Goal: Check status: Check status

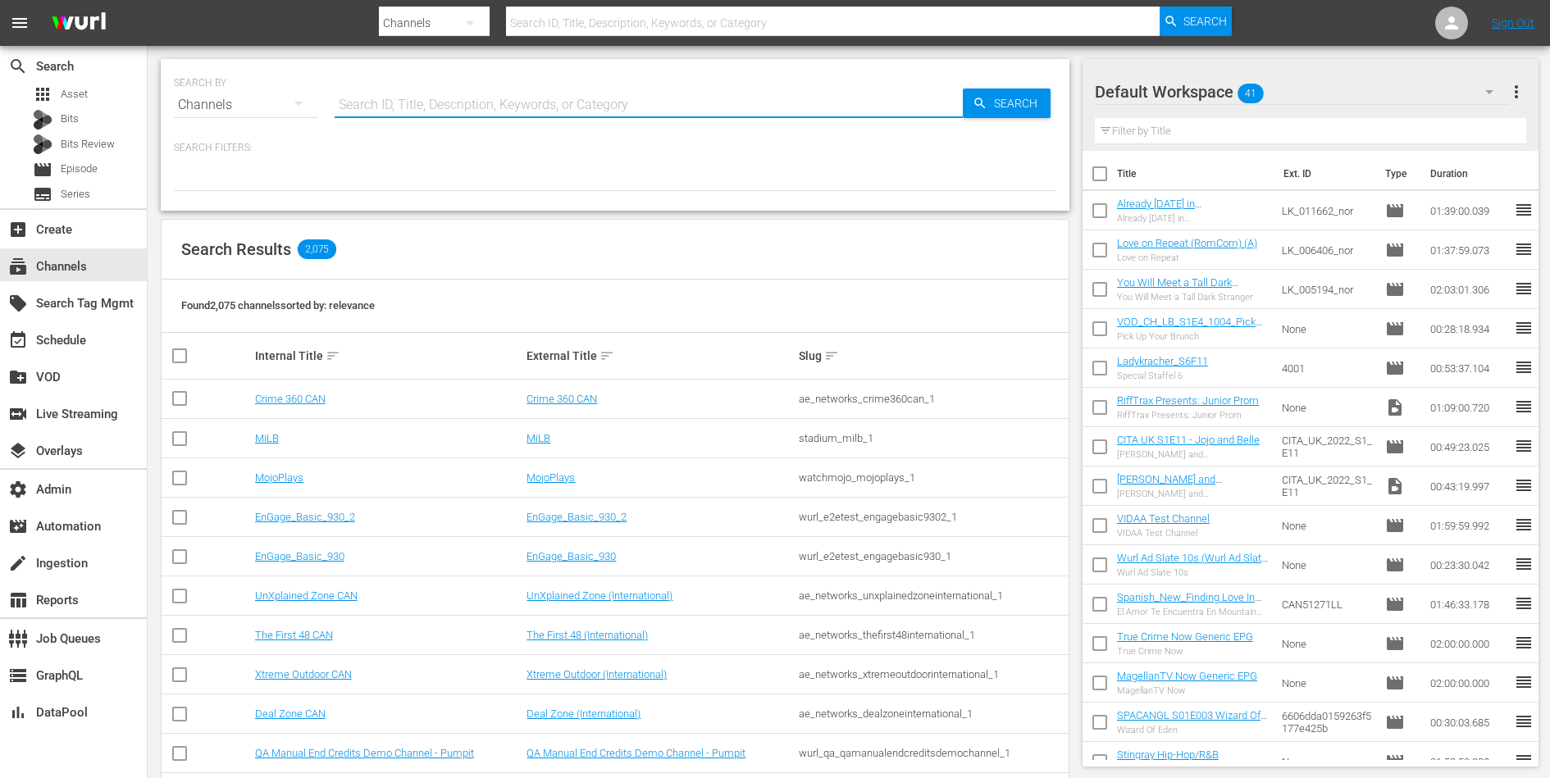
click at [496, 111] on input "text" at bounding box center [649, 104] width 628 height 39
paste input "Perfect Wedding"
type input "Perfect Wedding"
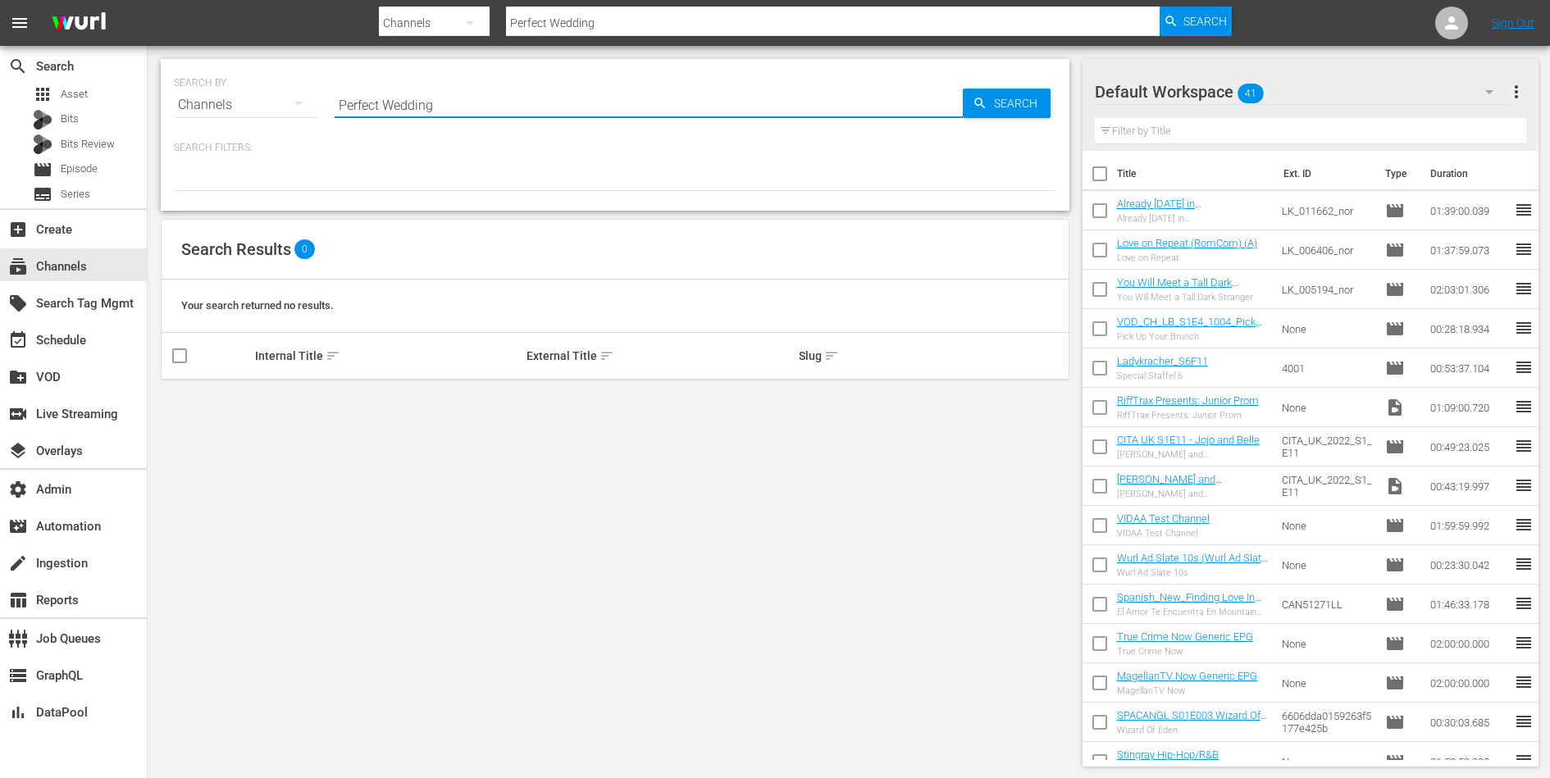
type input "Perfect Wedding"
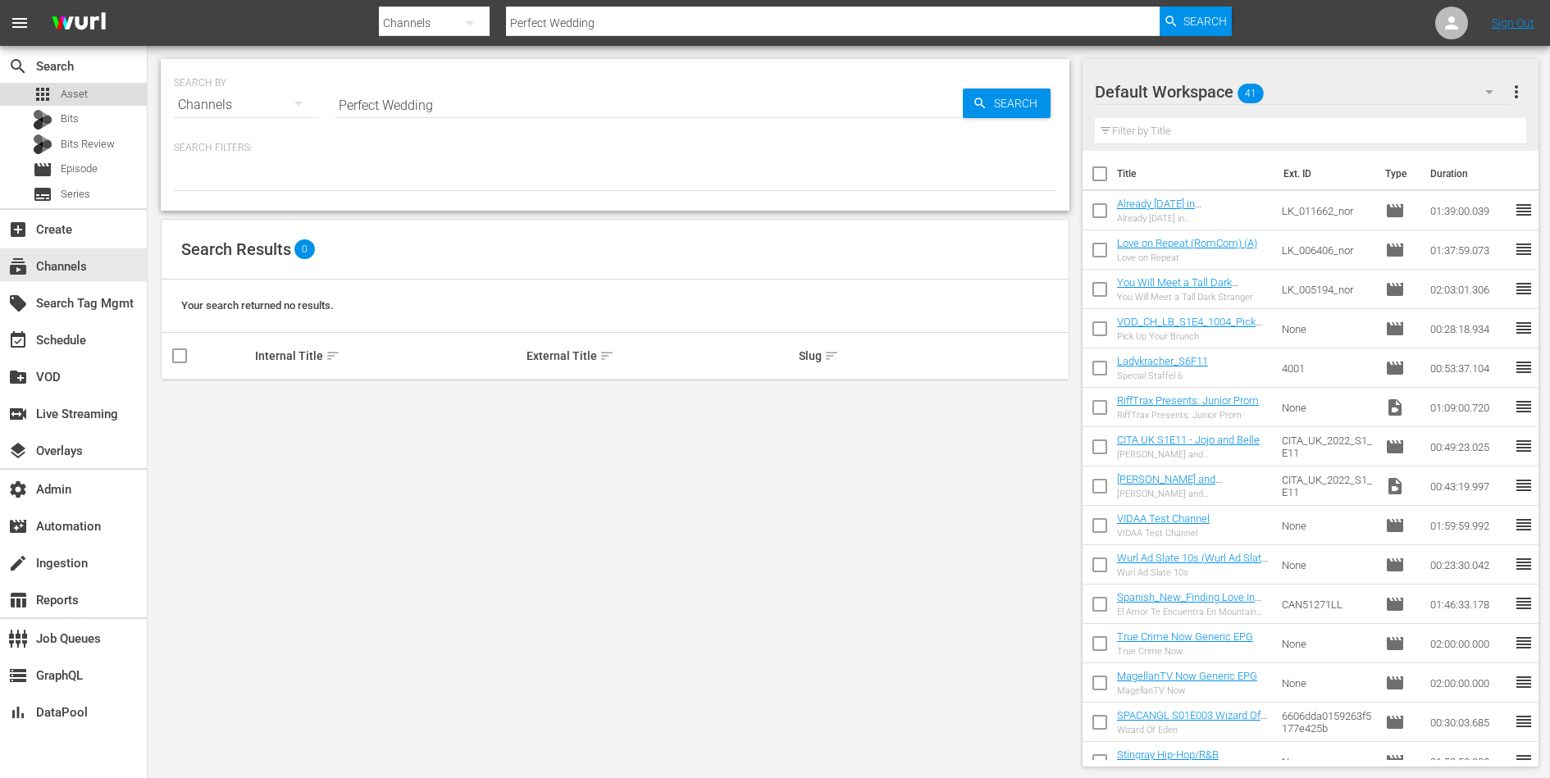
click at [110, 85] on div "apps Asset" at bounding box center [73, 94] width 147 height 23
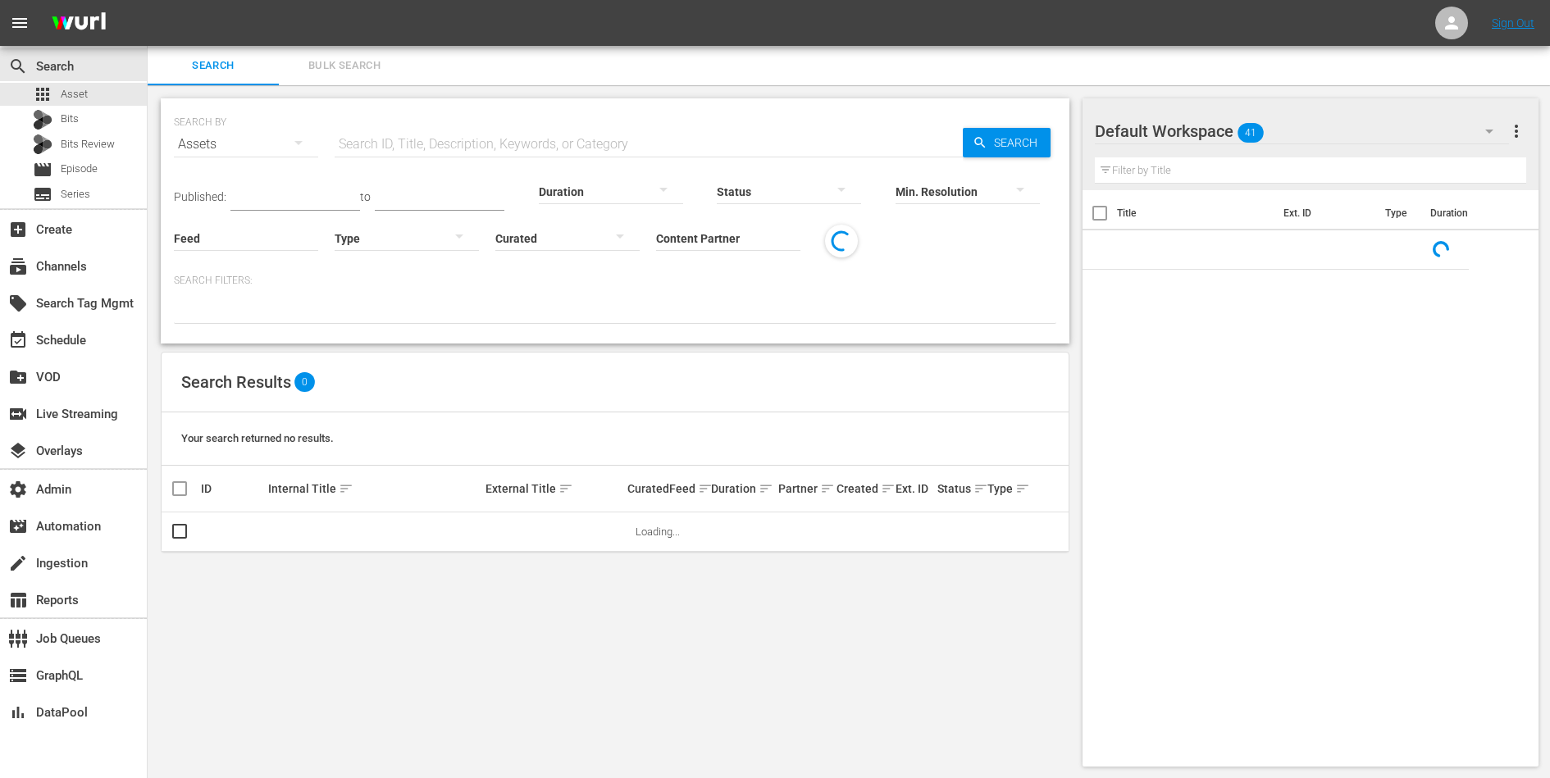
click at [707, 239] on input "Content Partner" at bounding box center [728, 239] width 144 height 59
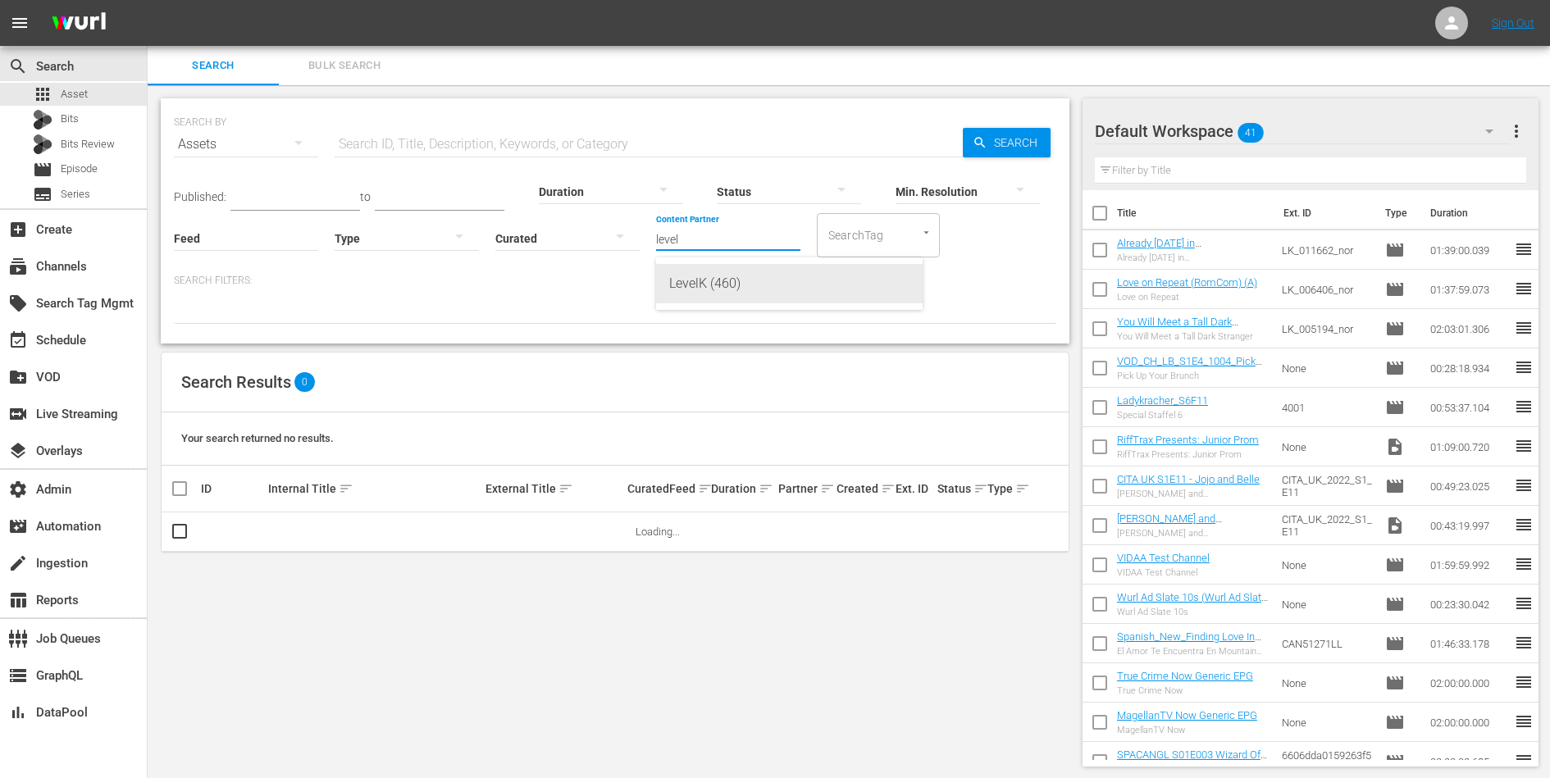
click at [705, 280] on div "LevelK (460)" at bounding box center [789, 283] width 240 height 39
type input "LevelK (460)"
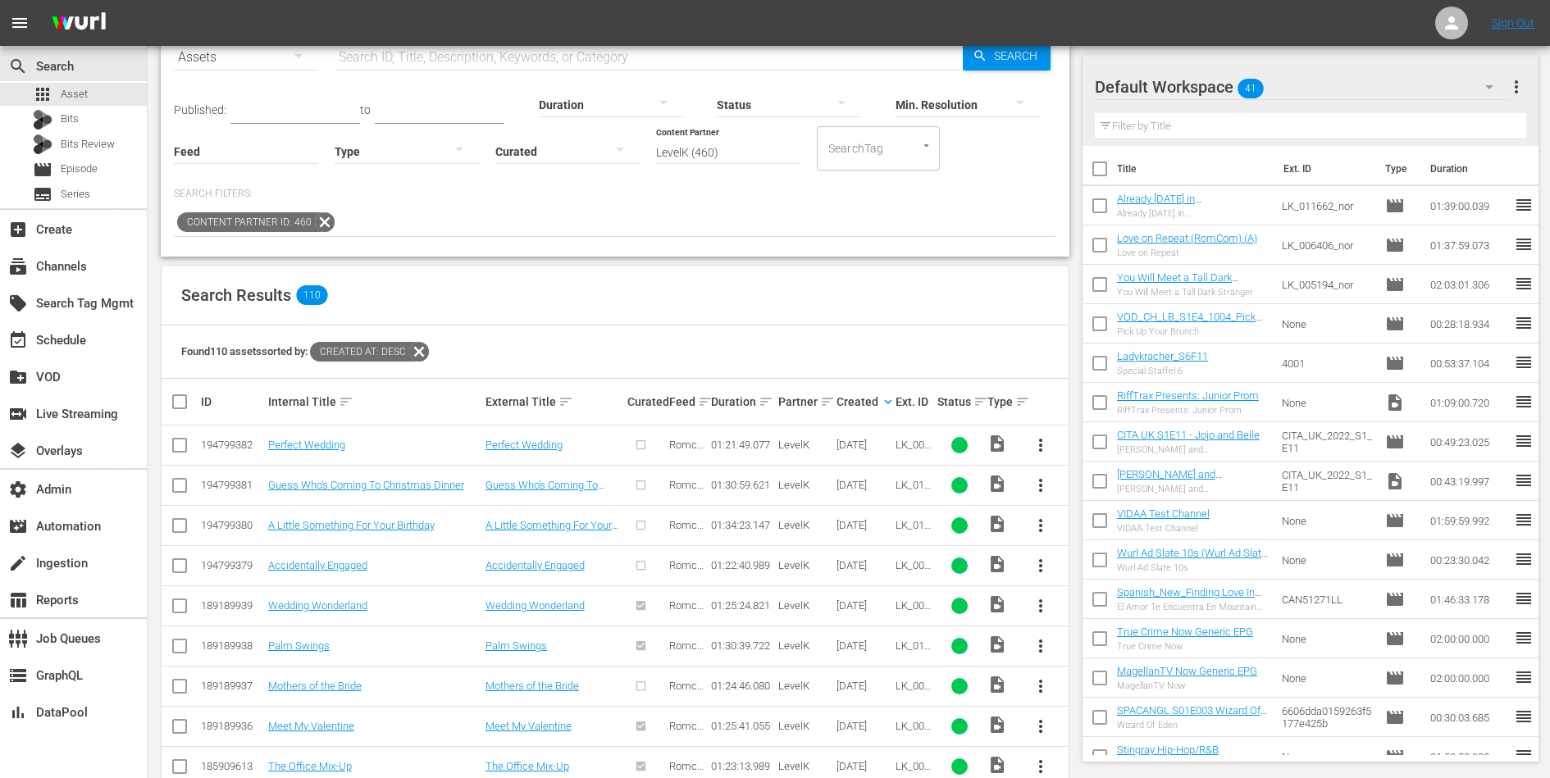
scroll to position [123, 0]
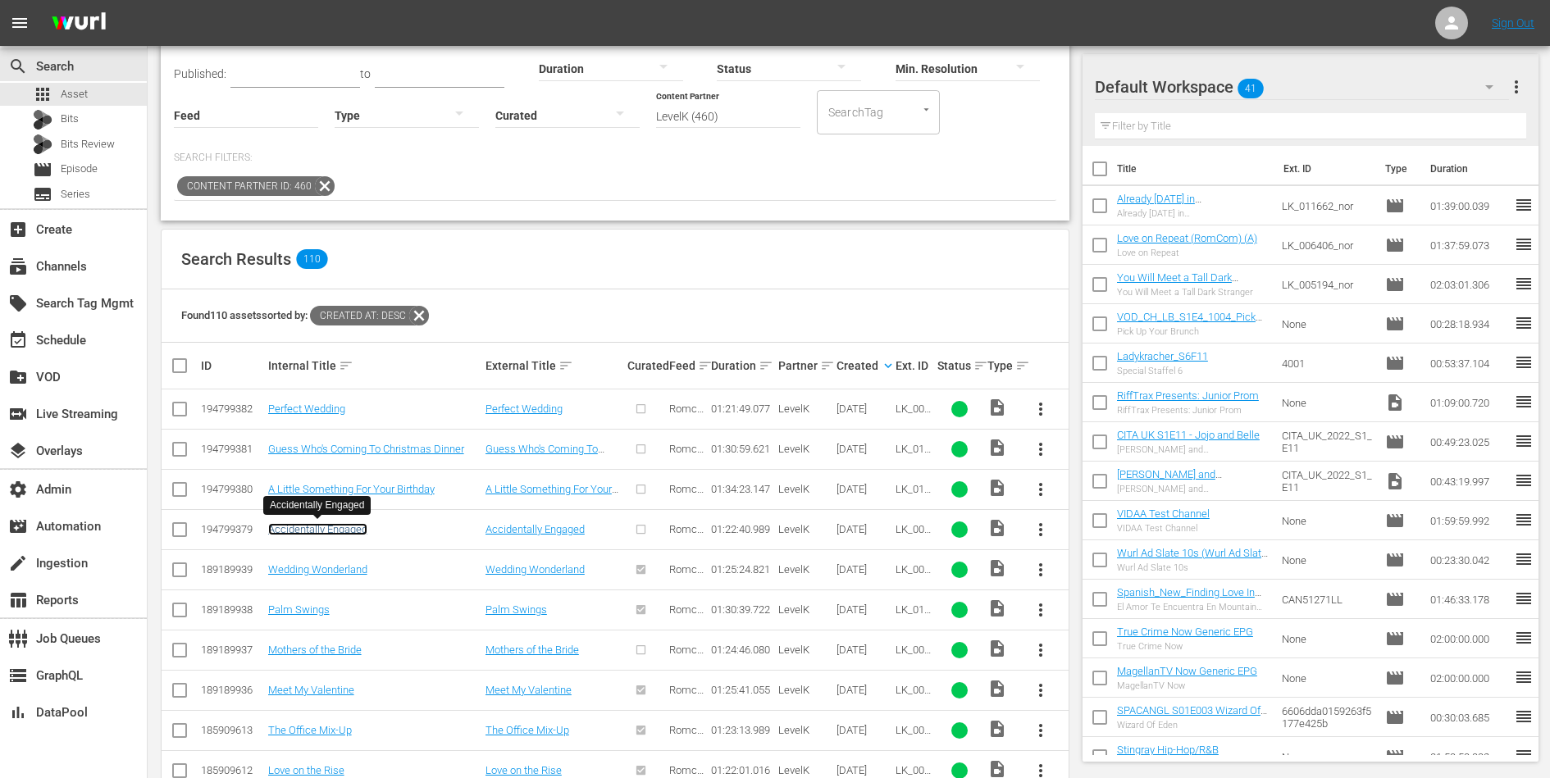
click at [330, 527] on link "Accidentally Engaged" at bounding box center [317, 529] width 99 height 12
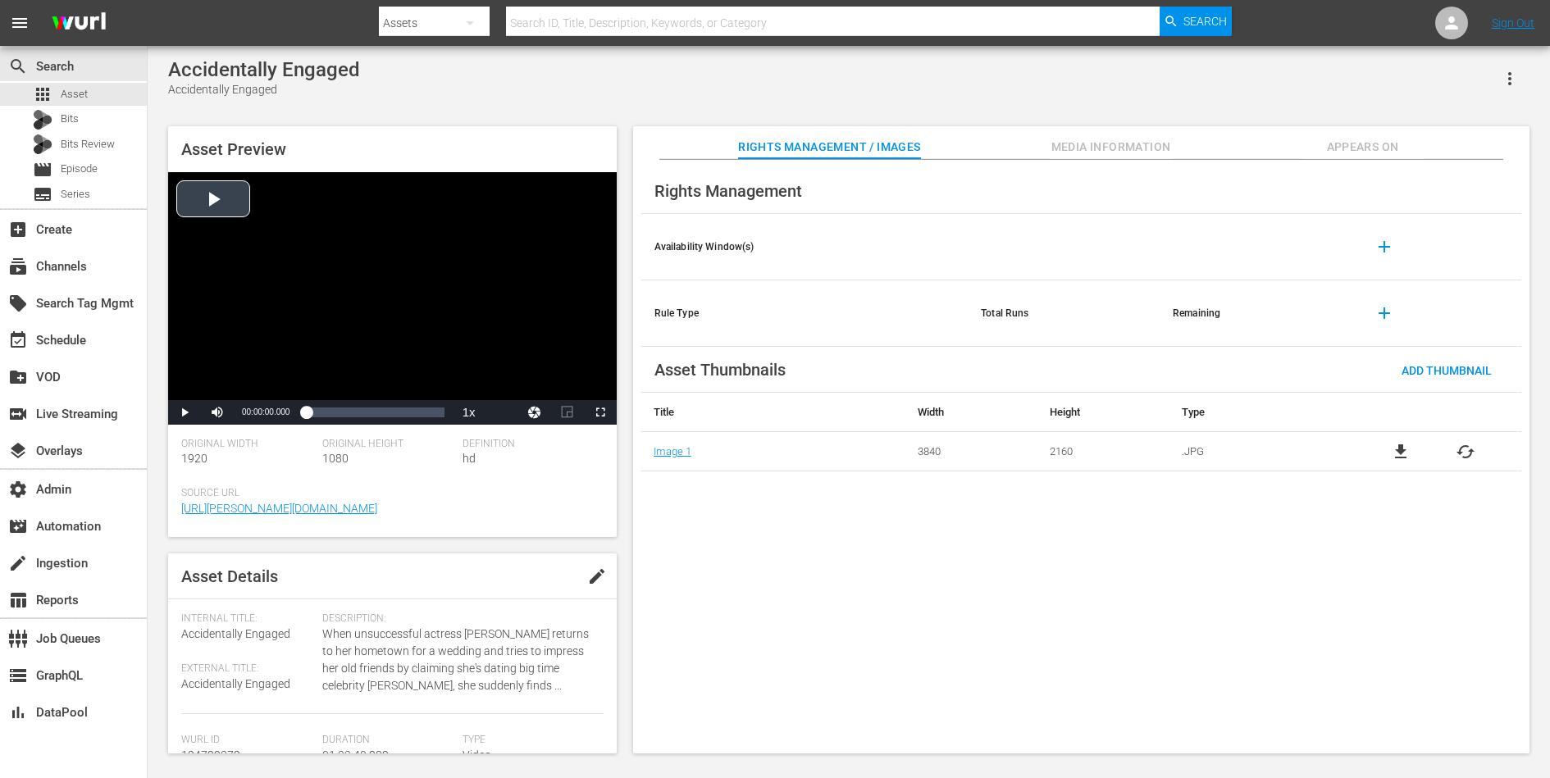
click at [305, 334] on div "Video Player" at bounding box center [392, 286] width 449 height 228
click at [349, 412] on div "00:25:35.544" at bounding box center [349, 412] width 1 height 16
click at [185, 412] on span "Video Player" at bounding box center [185, 412] width 0 height 0
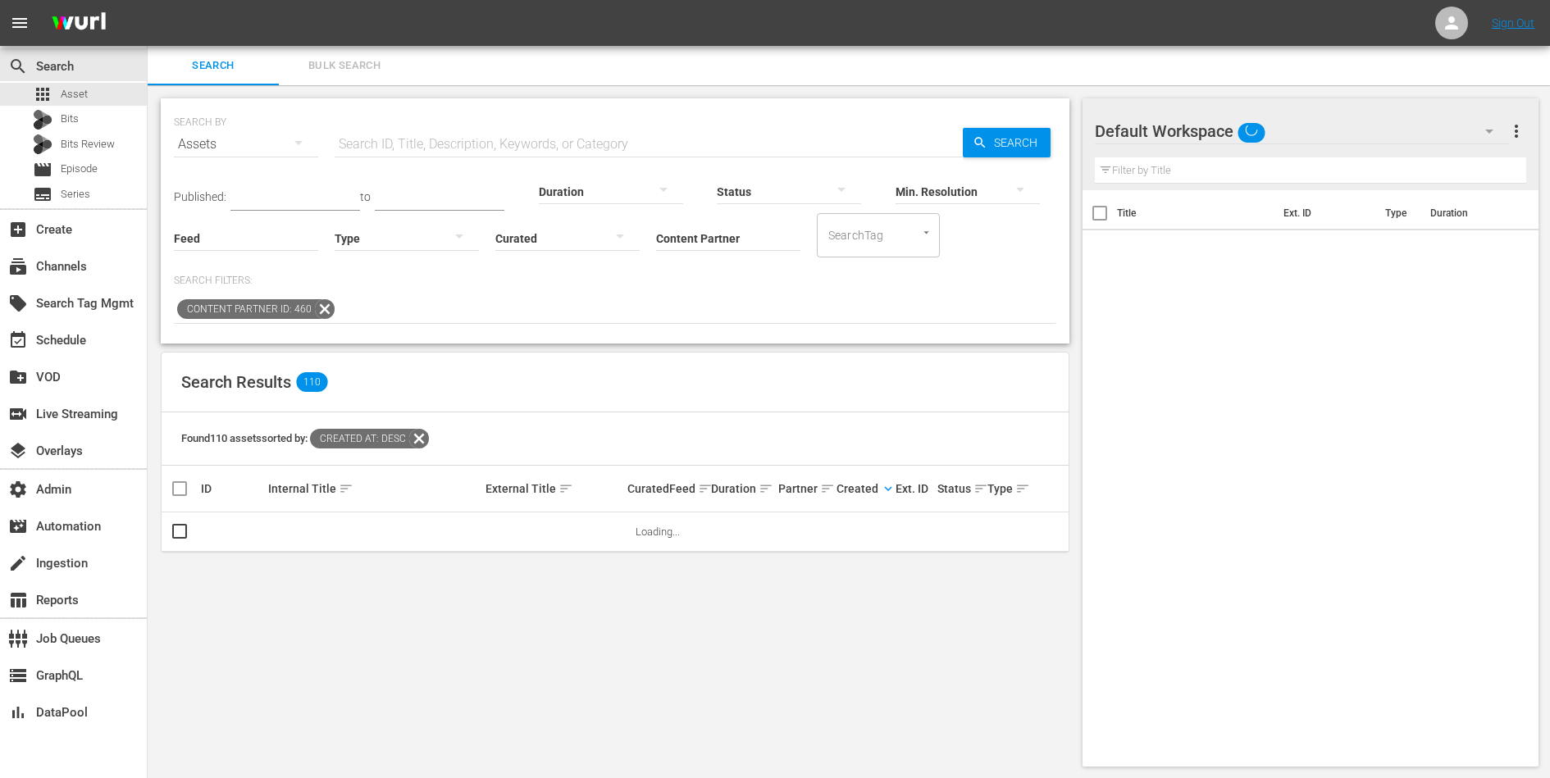
scroll to position [2, 0]
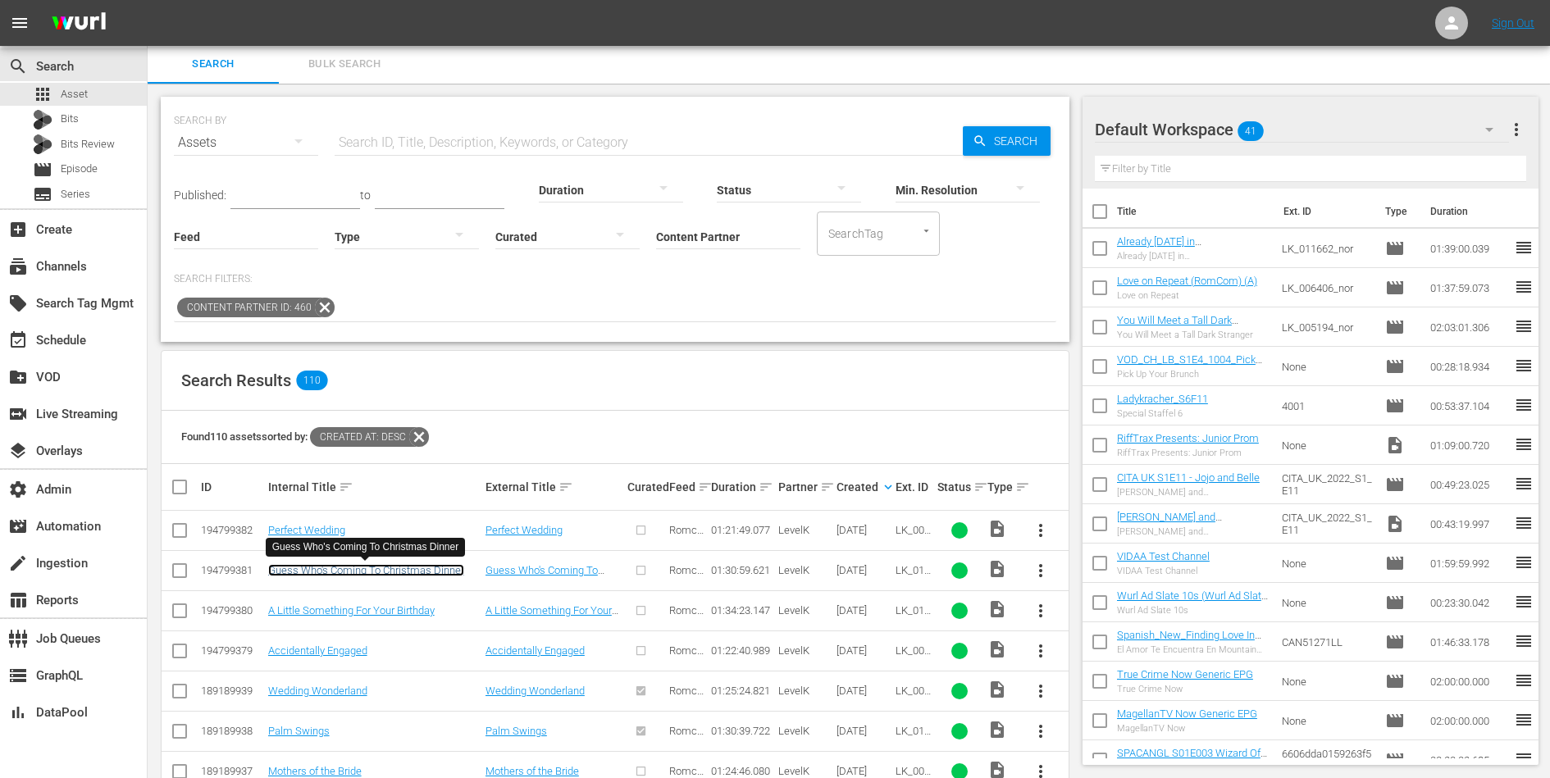
click at [313, 564] on link "Guess Who's Coming To Christmas Dinner" at bounding box center [366, 570] width 196 height 12
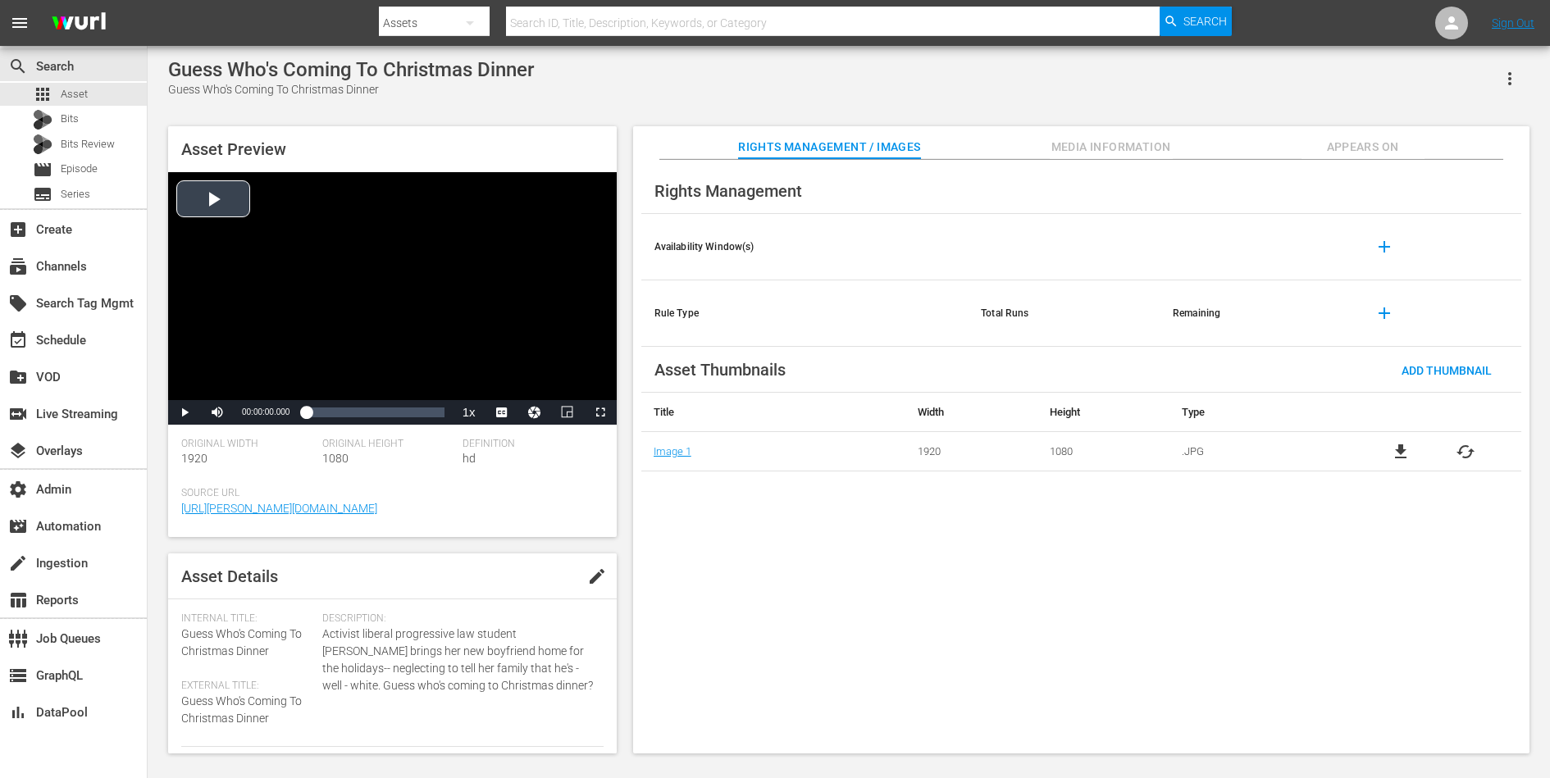
click at [295, 262] on div "Video Player" at bounding box center [392, 286] width 449 height 228
click at [514, 387] on li "DA" at bounding box center [502, 391] width 82 height 18
click at [383, 411] on div "Loaded : 0.88% 00:50:54.787 00:00:07.861" at bounding box center [375, 412] width 138 height 16
click at [416, 415] on div "Loaded : 57.31% 01:12:02.199 00:51:04.447" at bounding box center [375, 412] width 138 height 16
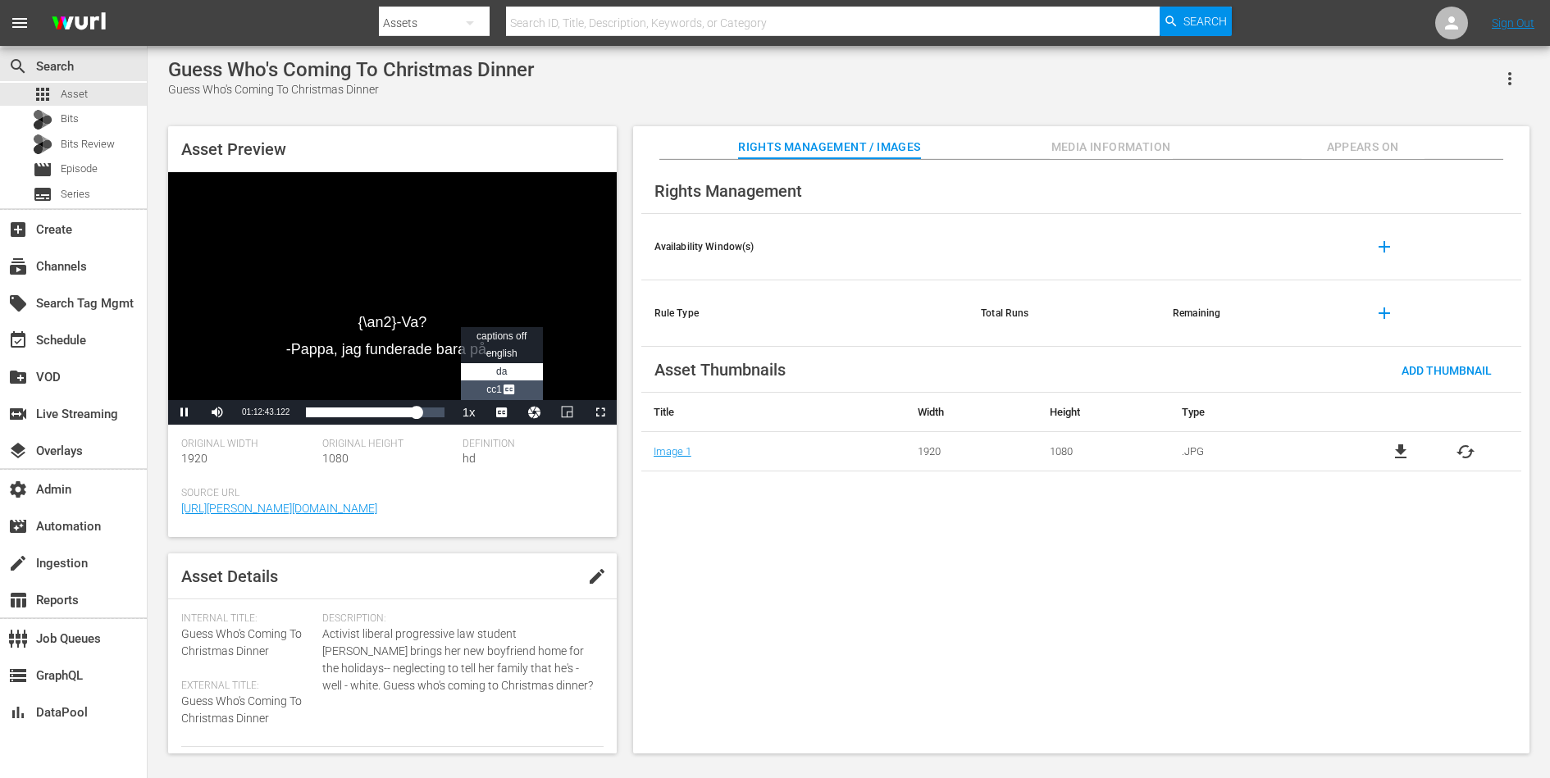
click at [507, 391] on span "Video Player" at bounding box center [509, 391] width 15 height 16
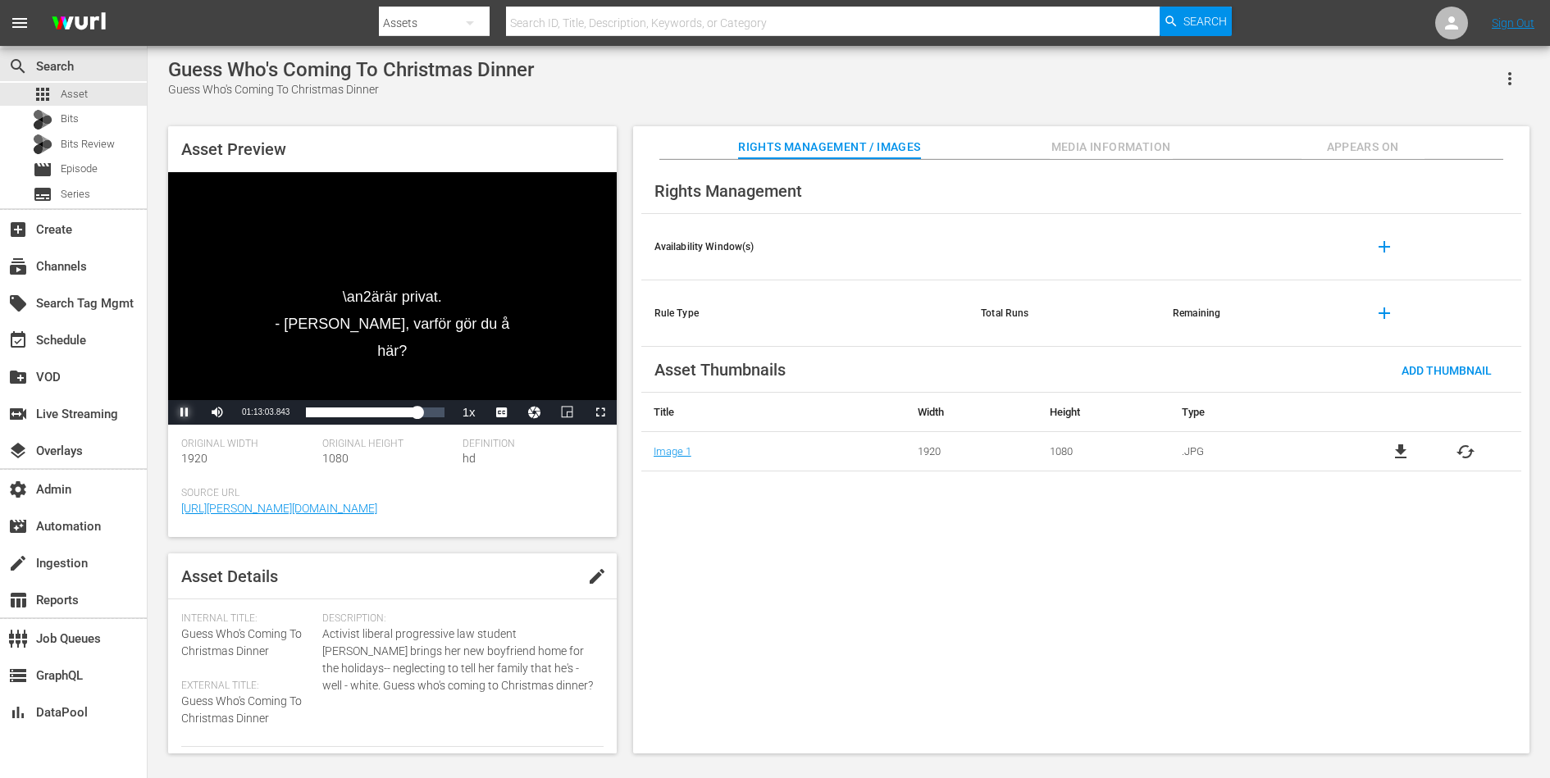
click at [185, 412] on span "Video Player" at bounding box center [185, 412] width 0 height 0
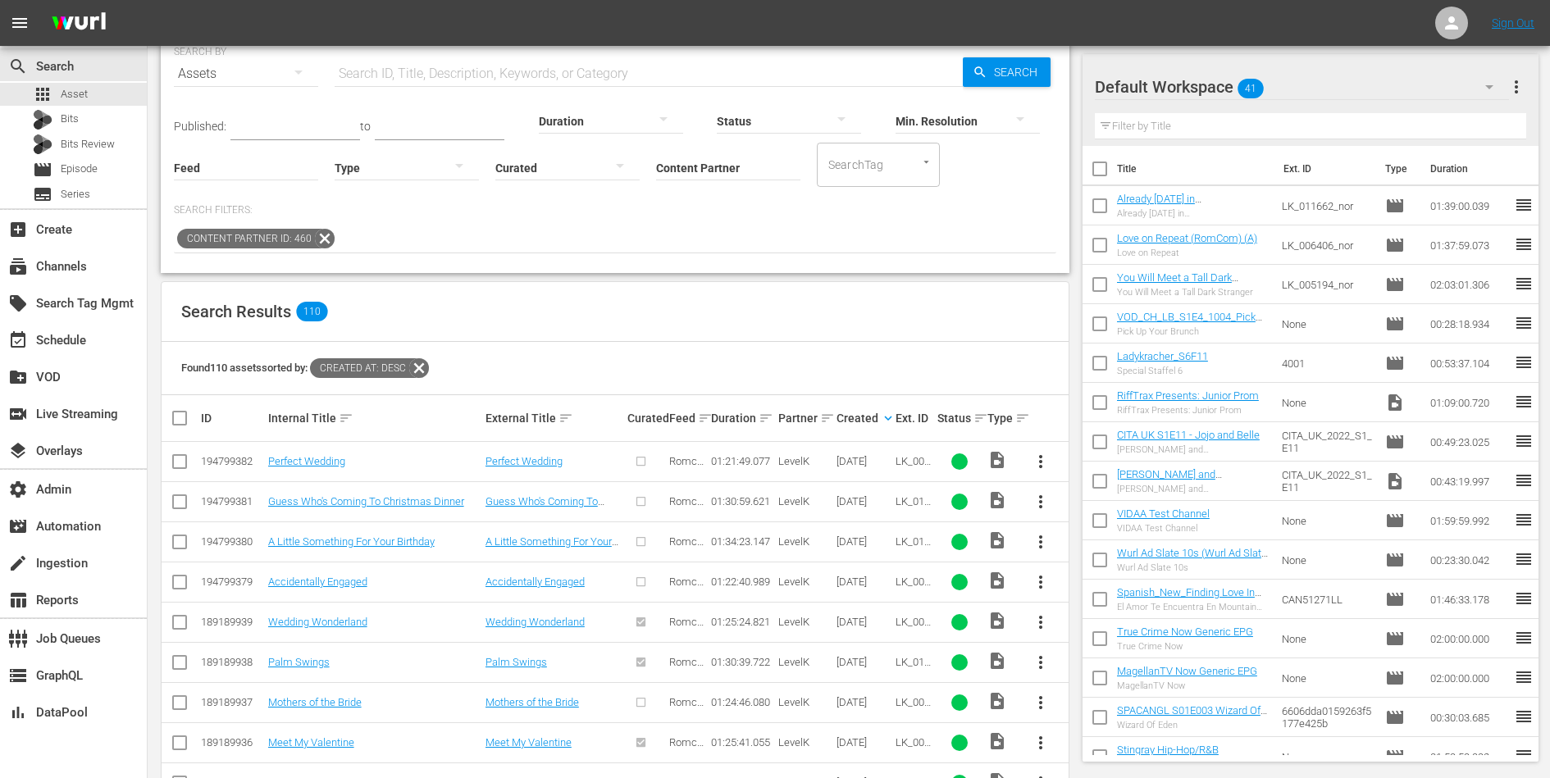
scroll to position [76, 0]
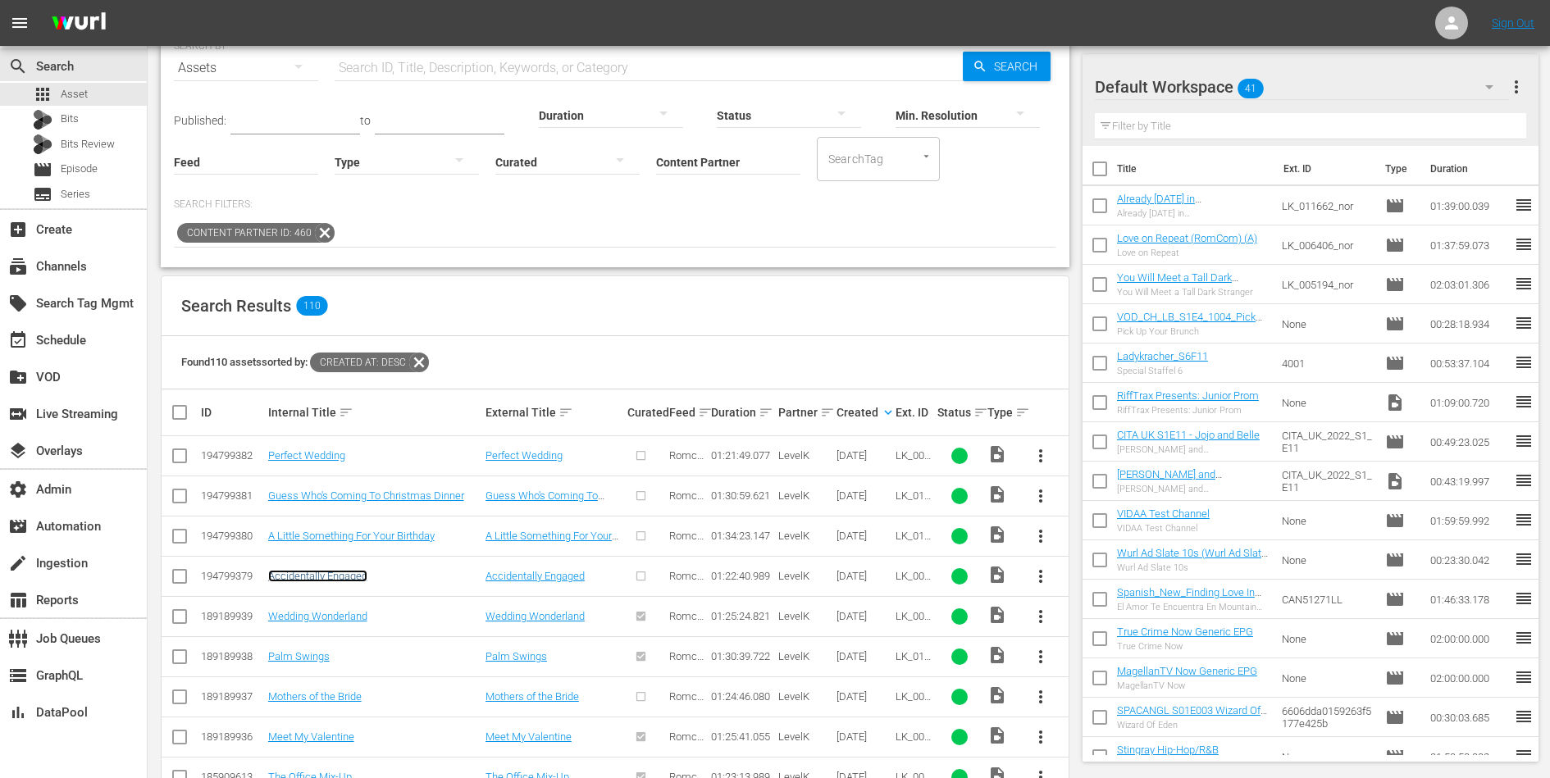
click at [364, 572] on link "Accidentally Engaged" at bounding box center [317, 576] width 99 height 12
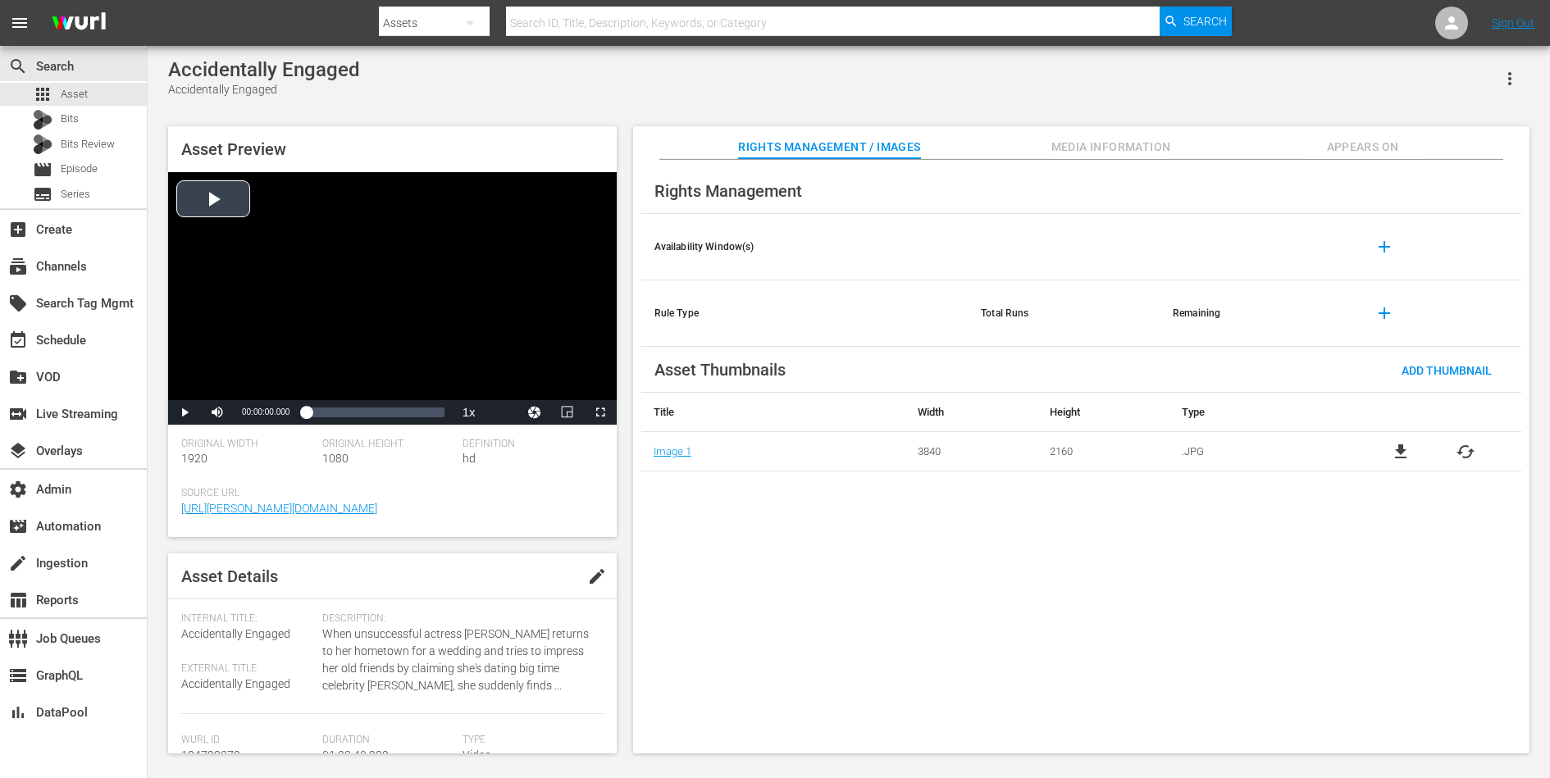
click at [387, 302] on div "Video Player" at bounding box center [392, 286] width 449 height 228
click at [374, 418] on div "00:40:50.964" at bounding box center [374, 412] width 1 height 16
click at [185, 412] on span "Video Player" at bounding box center [185, 412] width 0 height 0
click at [262, 254] on div "Video Player" at bounding box center [392, 286] width 449 height 228
click at [185, 412] on span "Video Player" at bounding box center [185, 412] width 0 height 0
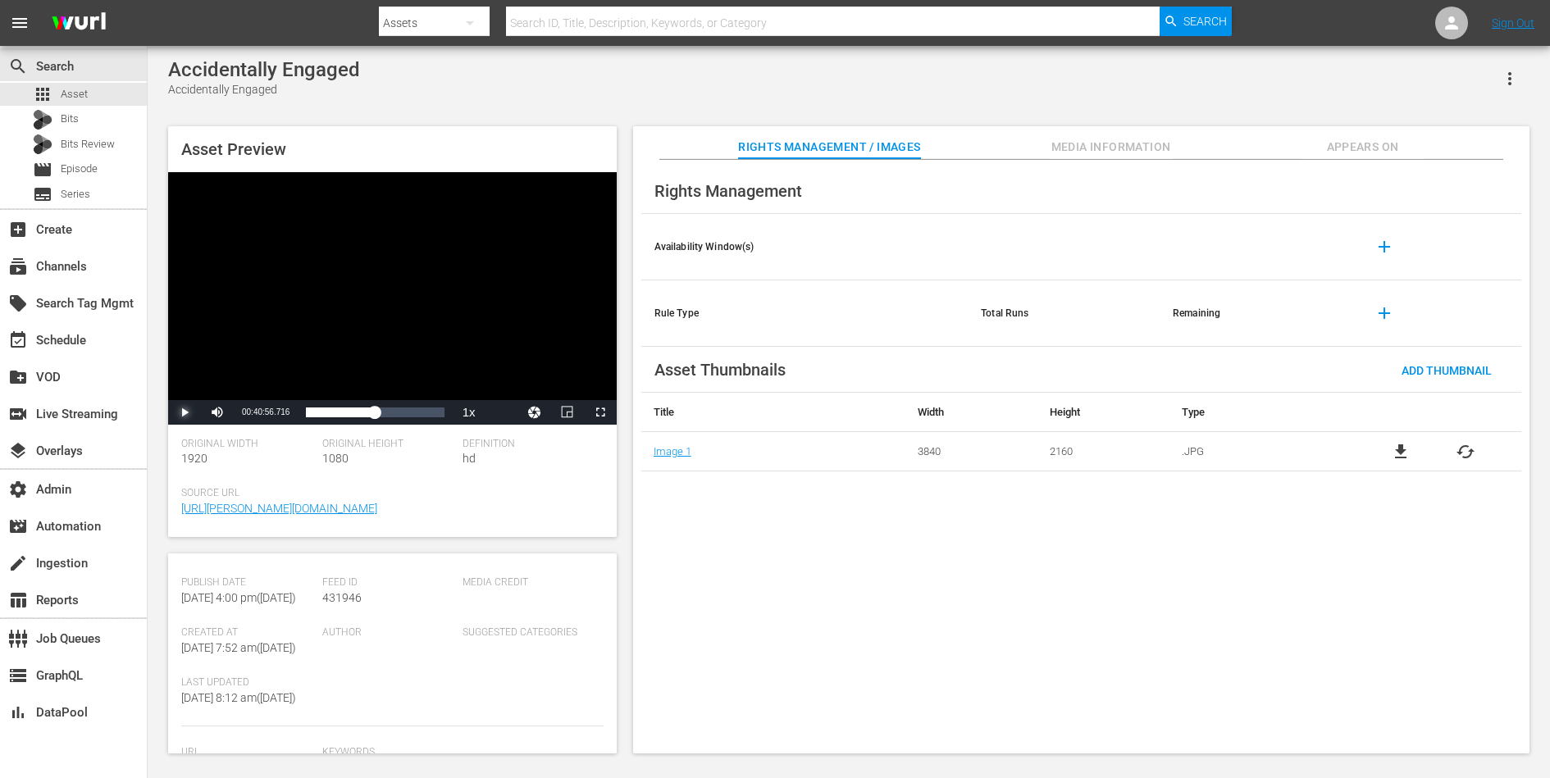
scroll to position [260, 0]
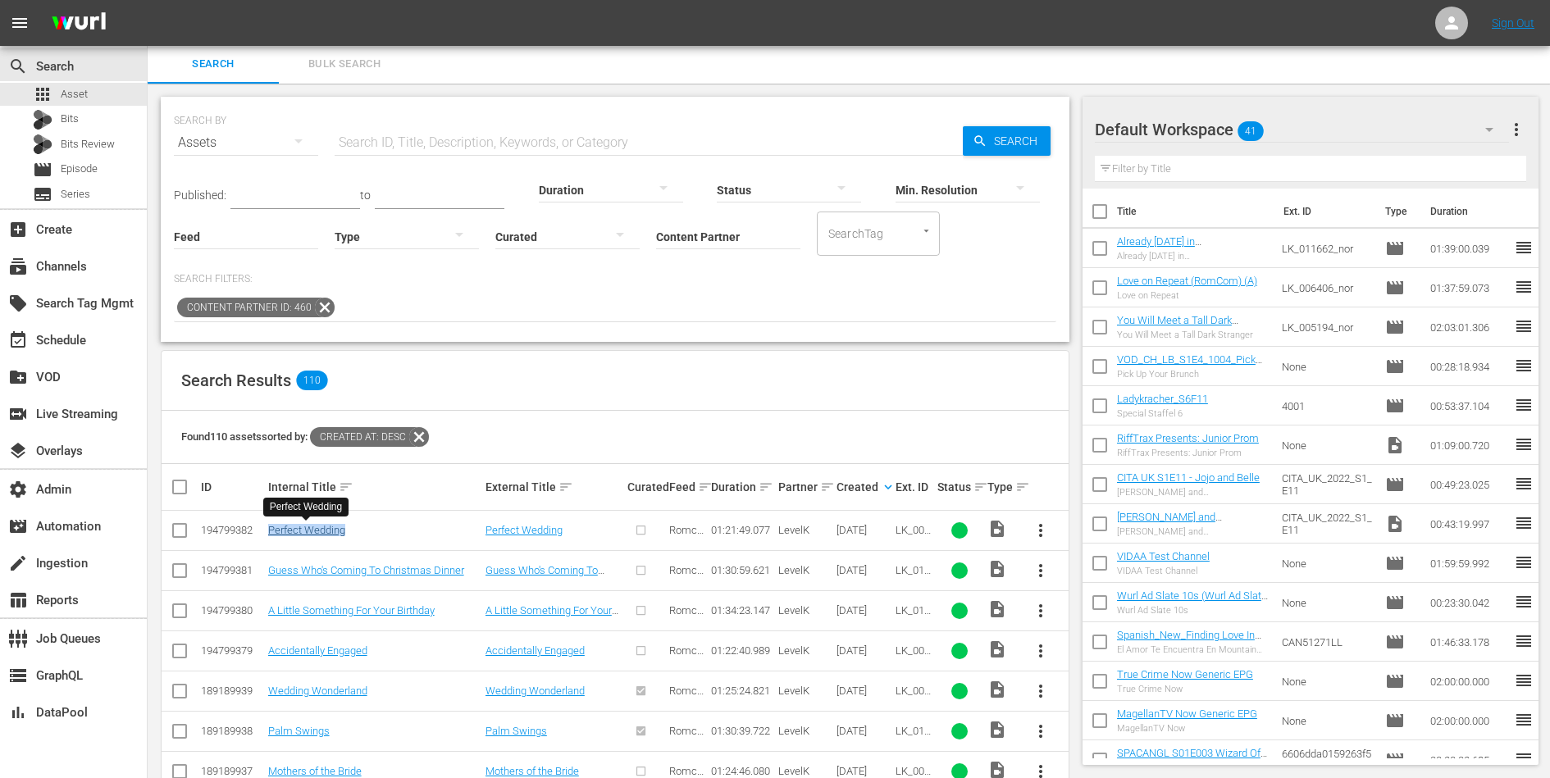
drag, startPoint x: 350, startPoint y: 529, endPoint x: 269, endPoint y: 528, distance: 81.2
click at [269, 528] on div "Perfect Wedding" at bounding box center [374, 530] width 212 height 12
copy link "Perfect Wedding"
click at [384, 606] on link "A Little Something For Your Birthday" at bounding box center [351, 610] width 166 height 12
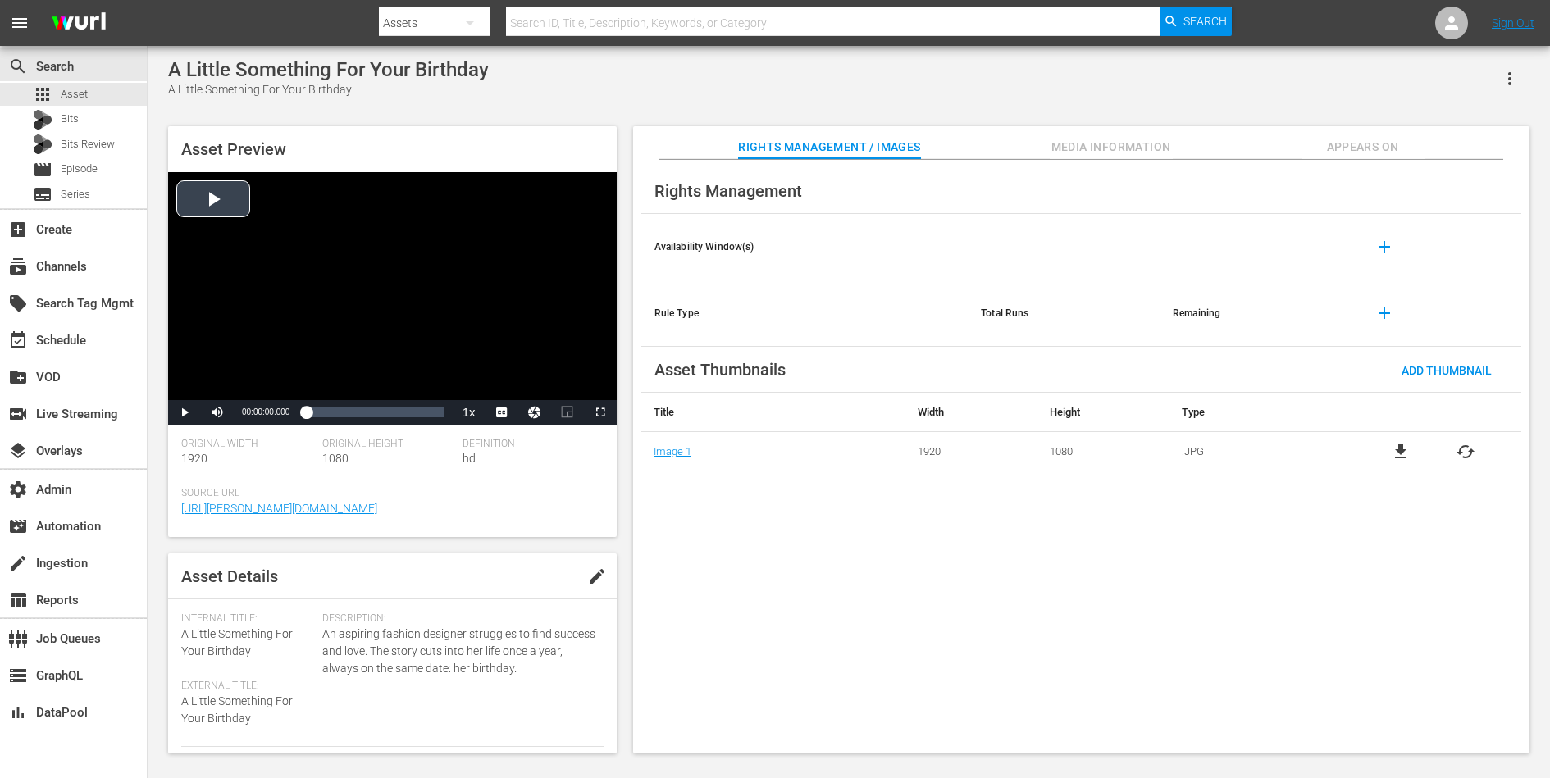
click at [304, 289] on div "Video Player" at bounding box center [392, 286] width 449 height 228
click at [511, 386] on li "DAN" at bounding box center [502, 391] width 82 height 18
click at [358, 408] on div "00:35:57.389" at bounding box center [358, 412] width 1 height 16
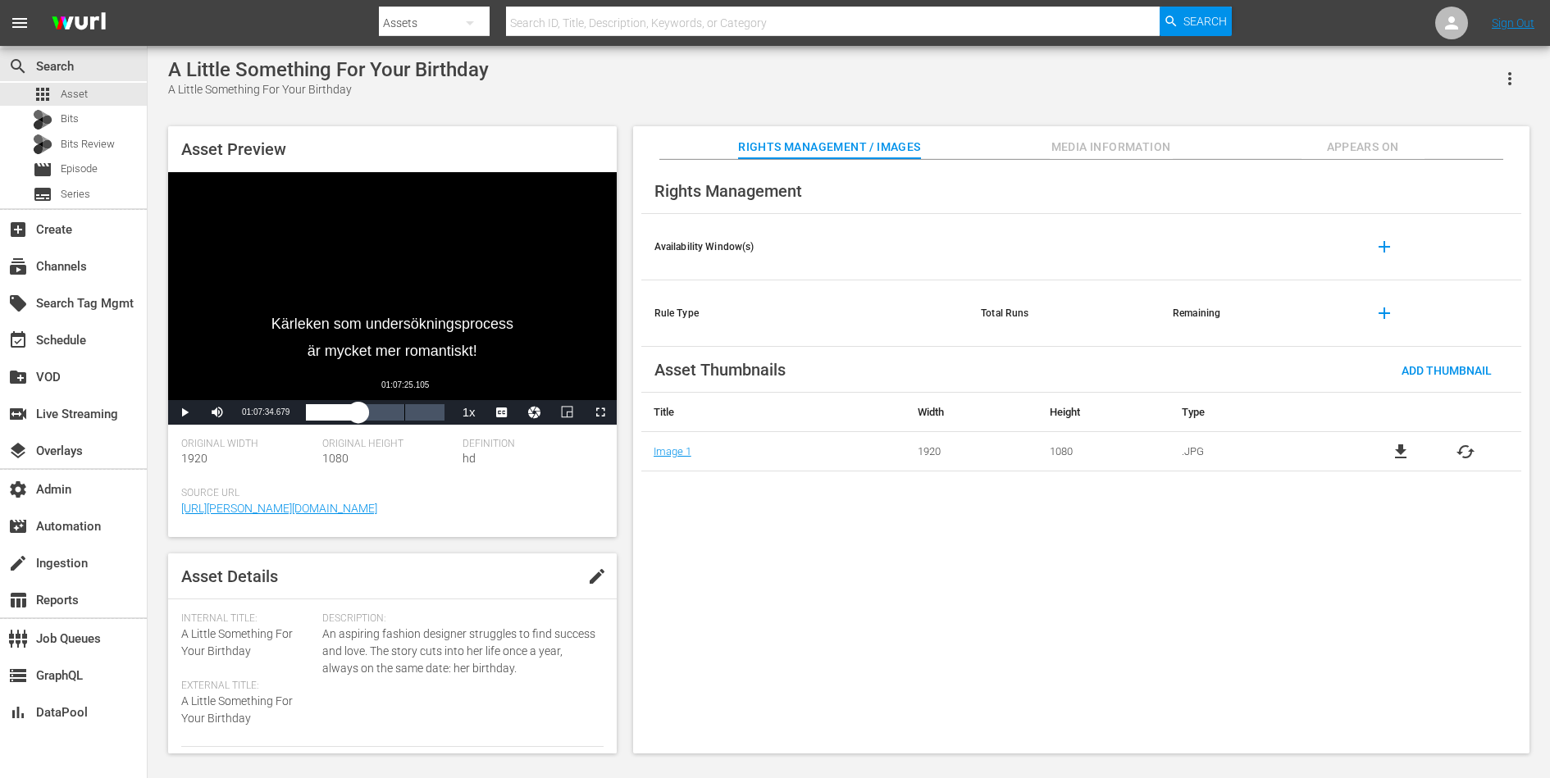
click at [404, 412] on div "Loaded : 39.24% 01:07:25.105 00:36:00.752" at bounding box center [375, 412] width 138 height 16
click at [185, 412] on span "Video Player" at bounding box center [185, 412] width 0 height 0
click at [403, 70] on div "A Little Something For Your Birthday" at bounding box center [328, 69] width 321 height 23
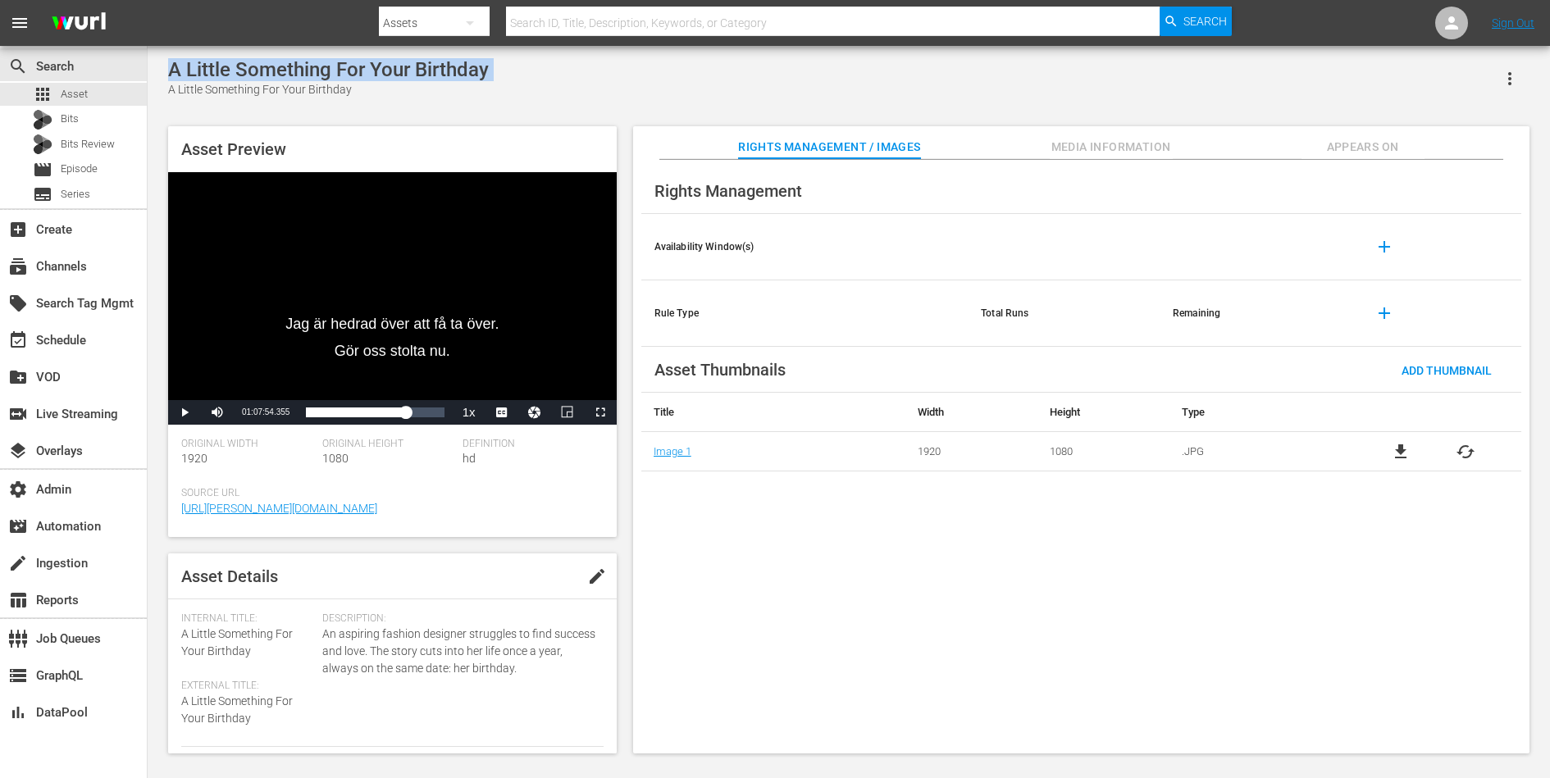
click at [403, 70] on div "A Little Something For Your Birthday" at bounding box center [328, 69] width 321 height 23
copy div "A Little Something For Your Birthday"
click at [185, 412] on span "Video Player" at bounding box center [185, 412] width 0 height 0
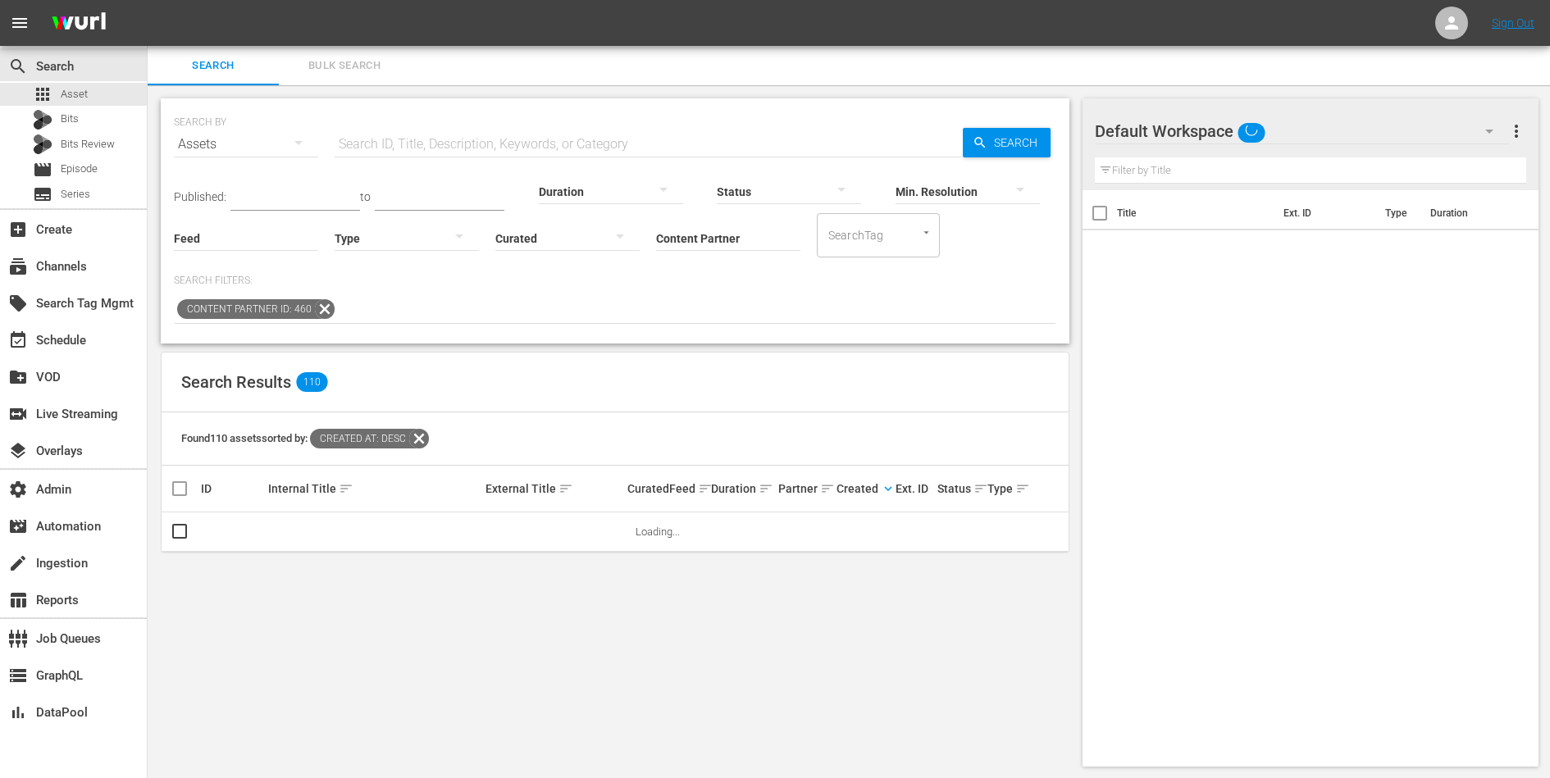
scroll to position [2, 0]
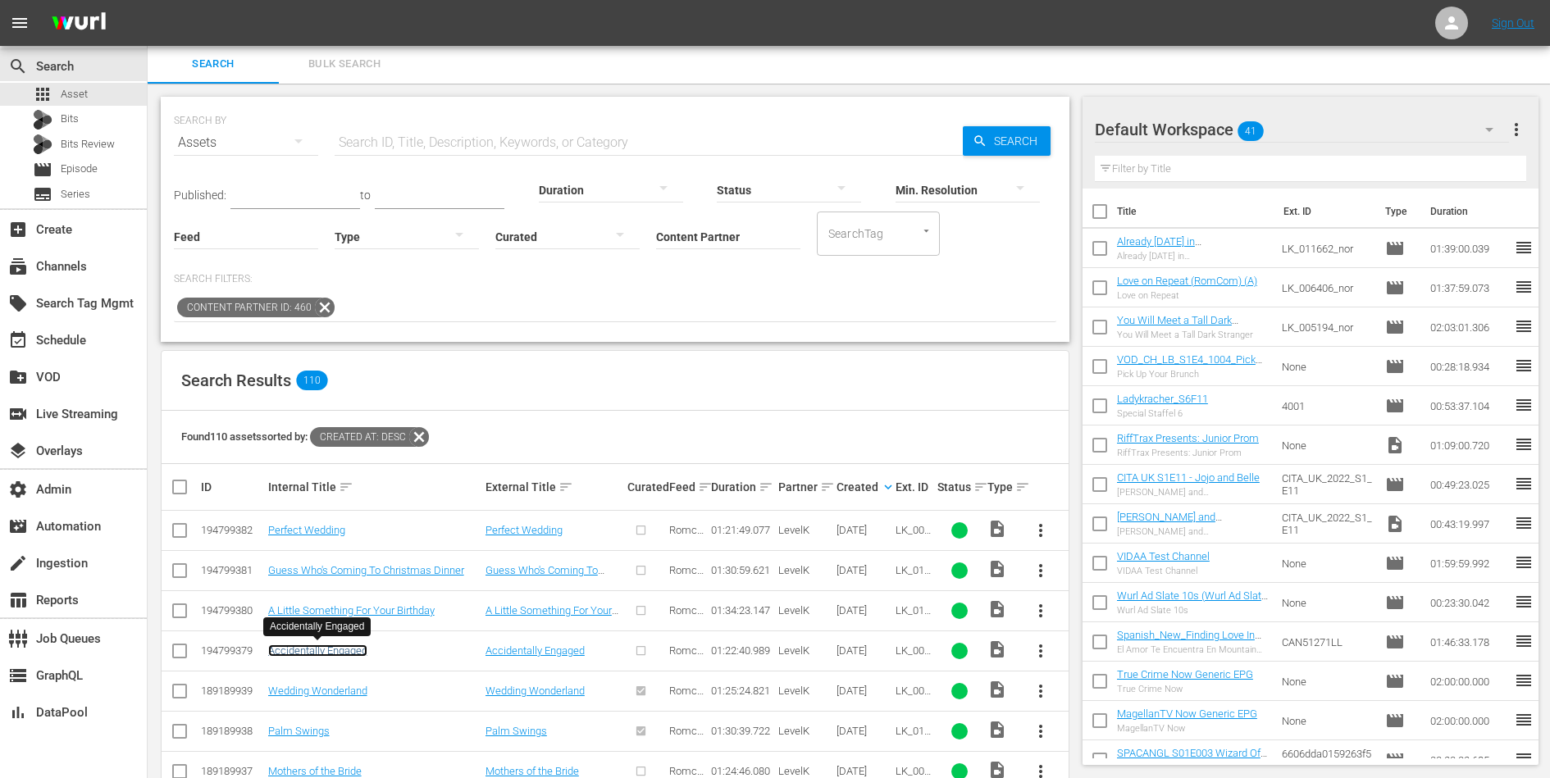
click at [307, 645] on link "Accidentally Engaged" at bounding box center [317, 651] width 99 height 12
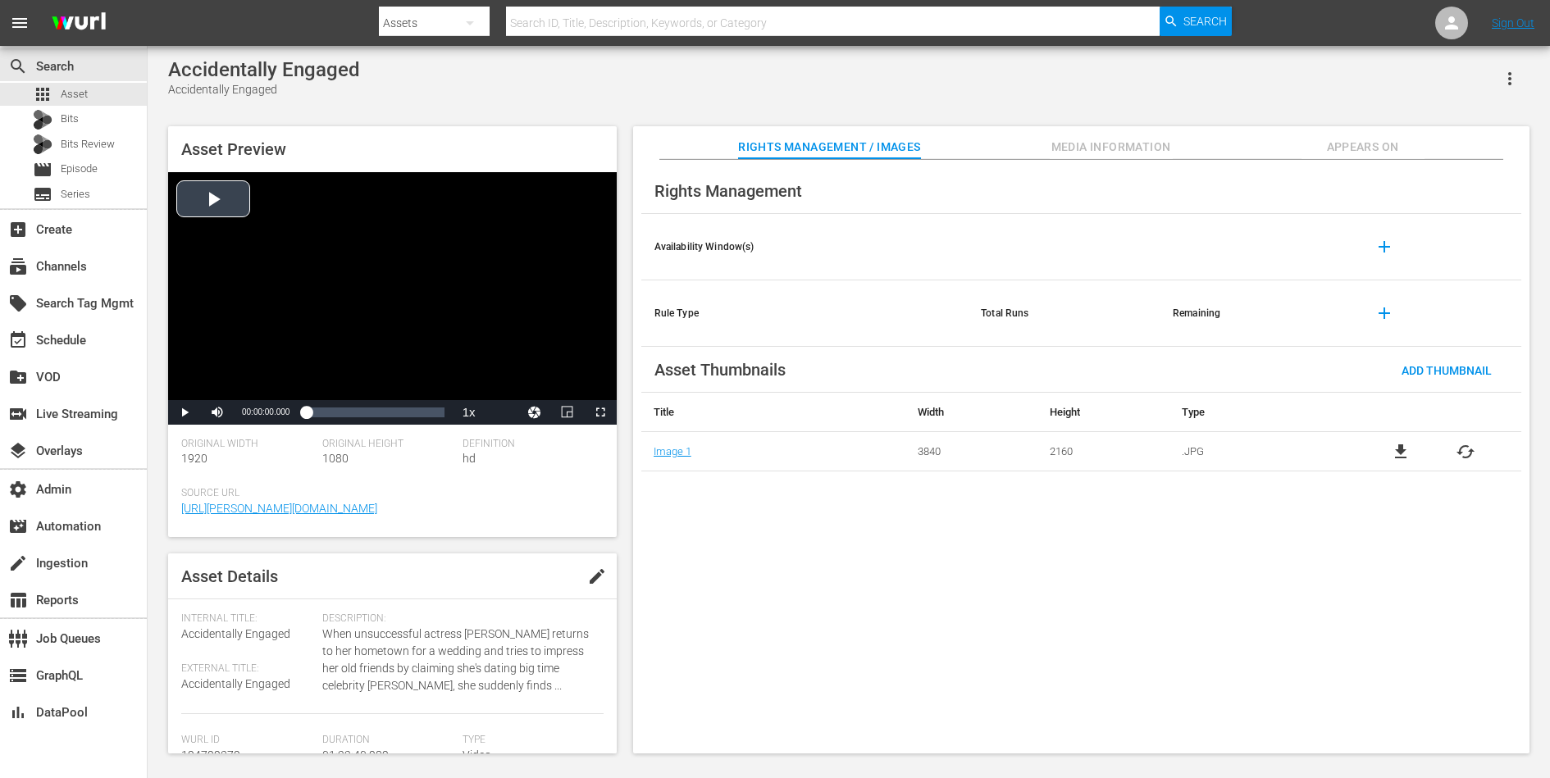
click at [325, 236] on div "Video Player" at bounding box center [392, 286] width 449 height 228
click at [376, 416] on div "Loaded : 0.60% 00:41:50.024 00:00:00.777" at bounding box center [375, 412] width 138 height 16
click at [185, 412] on span "Video Player" at bounding box center [185, 412] width 0 height 0
click at [1352, 141] on span "Appears On" at bounding box center [1362, 147] width 123 height 21
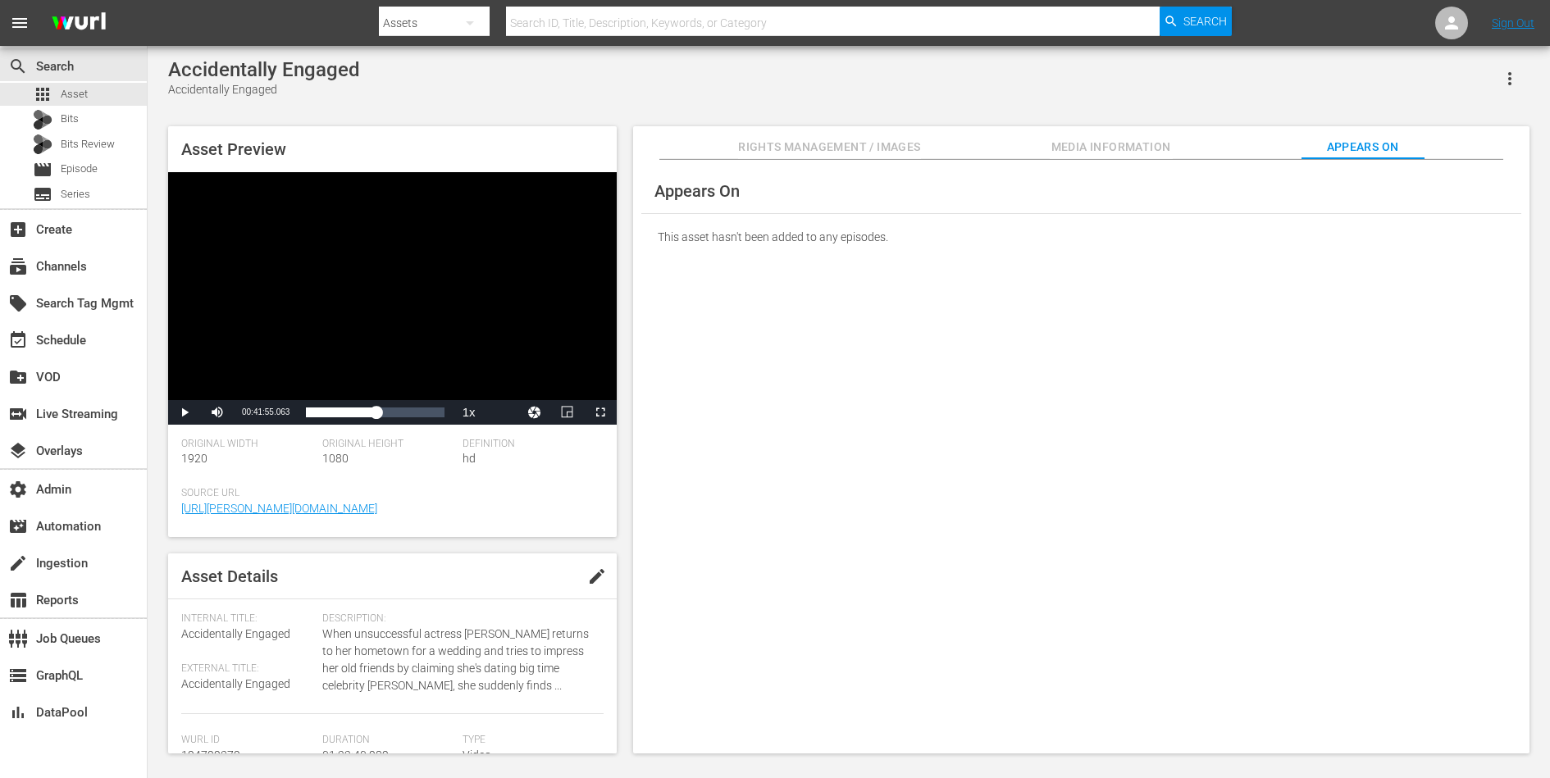
click at [1039, 153] on div "Rights Management / Images Media Information Appears On" at bounding box center [1081, 142] width 814 height 33
click at [1128, 140] on span "Media Information" at bounding box center [1111, 147] width 123 height 21
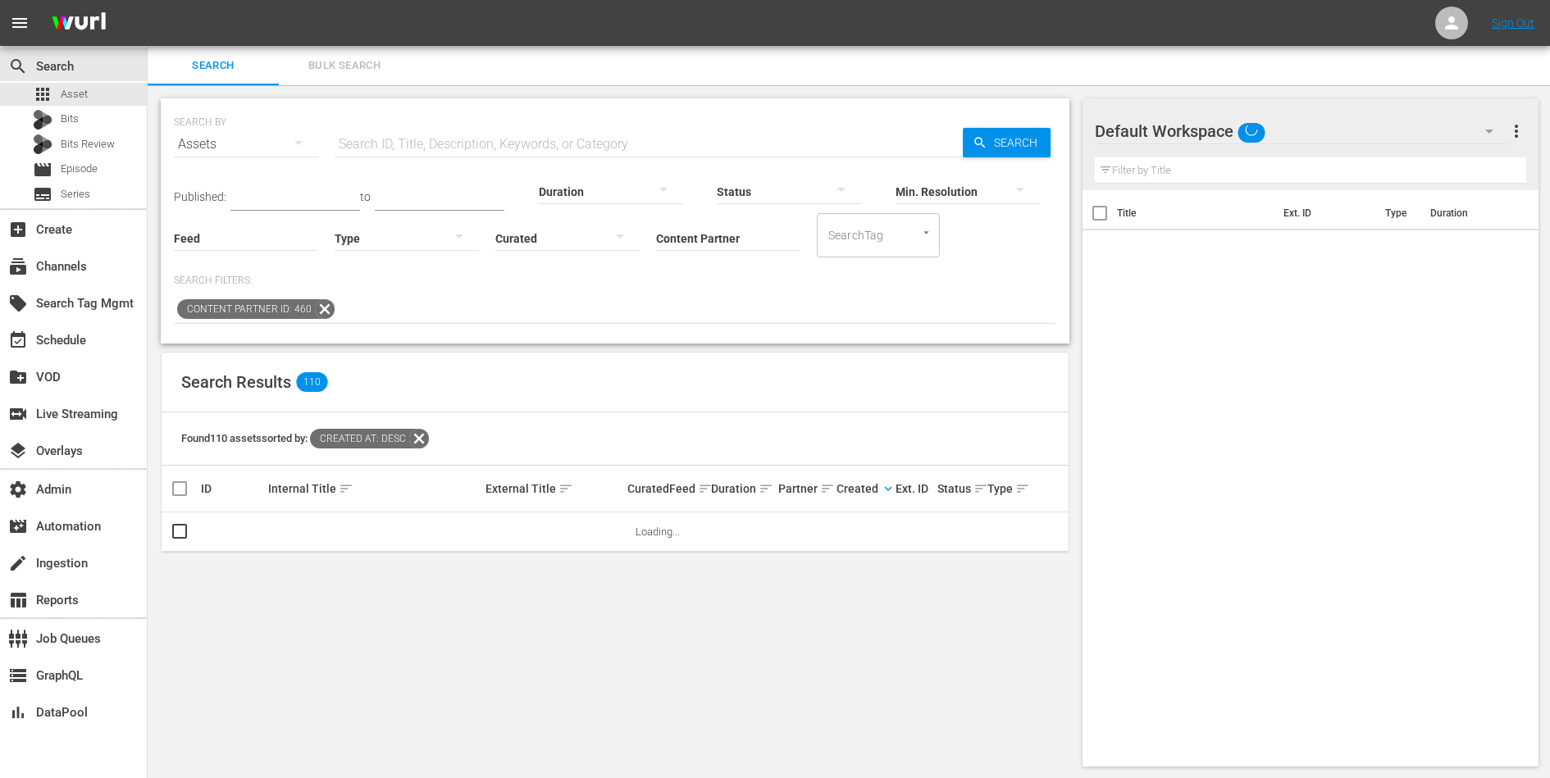
scroll to position [2, 0]
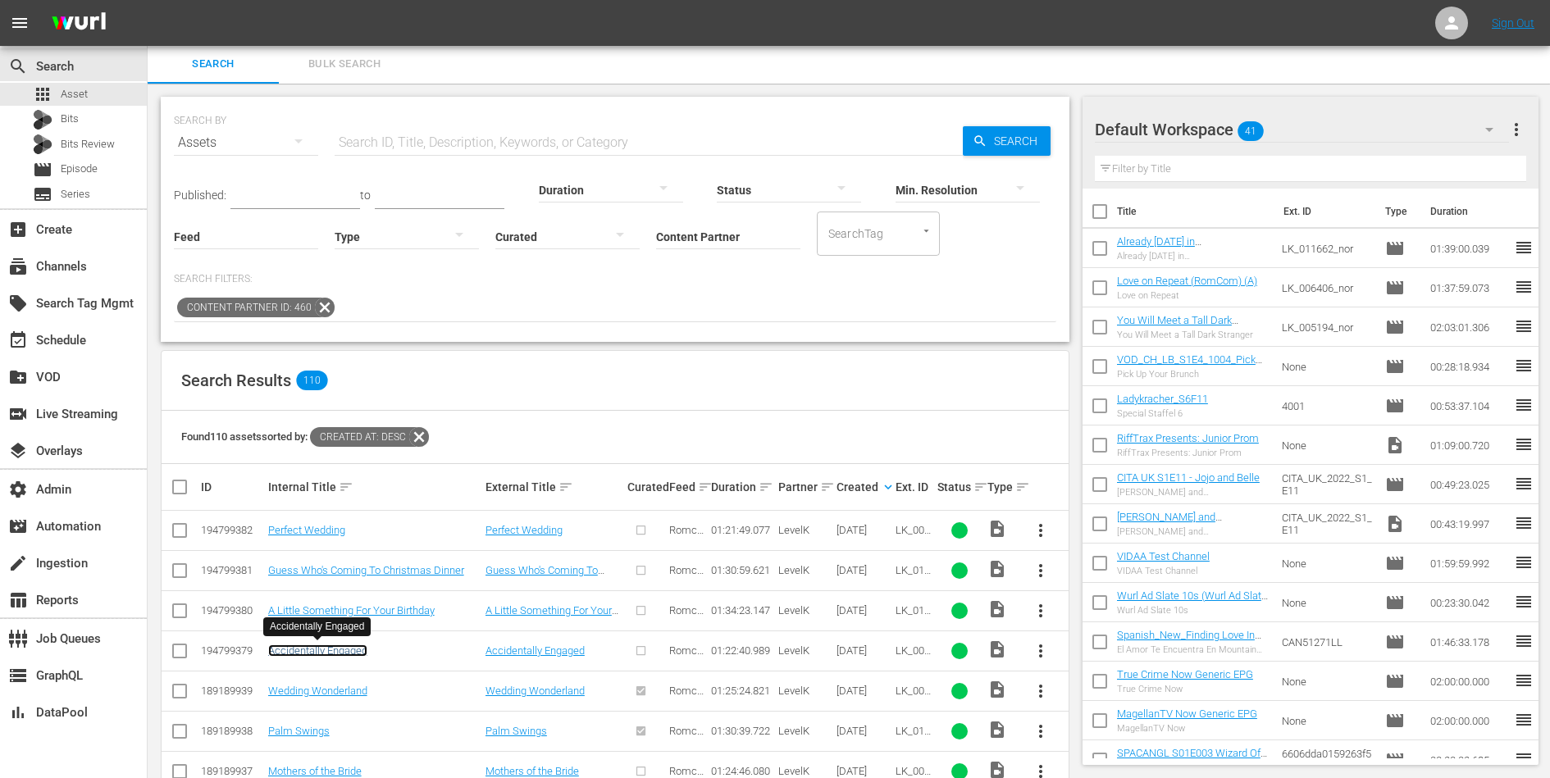
click at [329, 647] on link "Accidentally Engaged" at bounding box center [317, 651] width 99 height 12
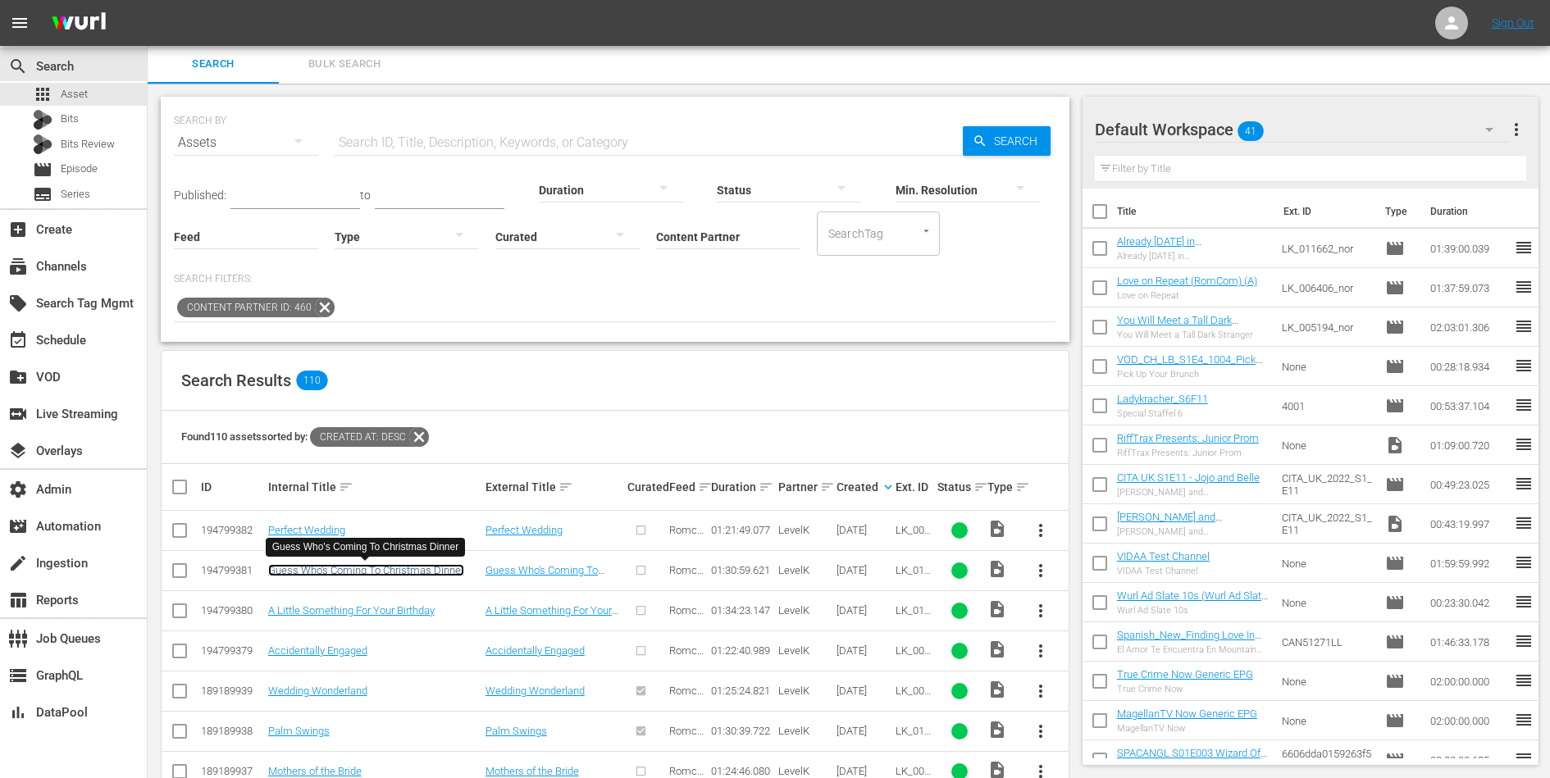
click at [362, 570] on link "Guess Who's Coming To Christmas Dinner" at bounding box center [366, 570] width 196 height 12
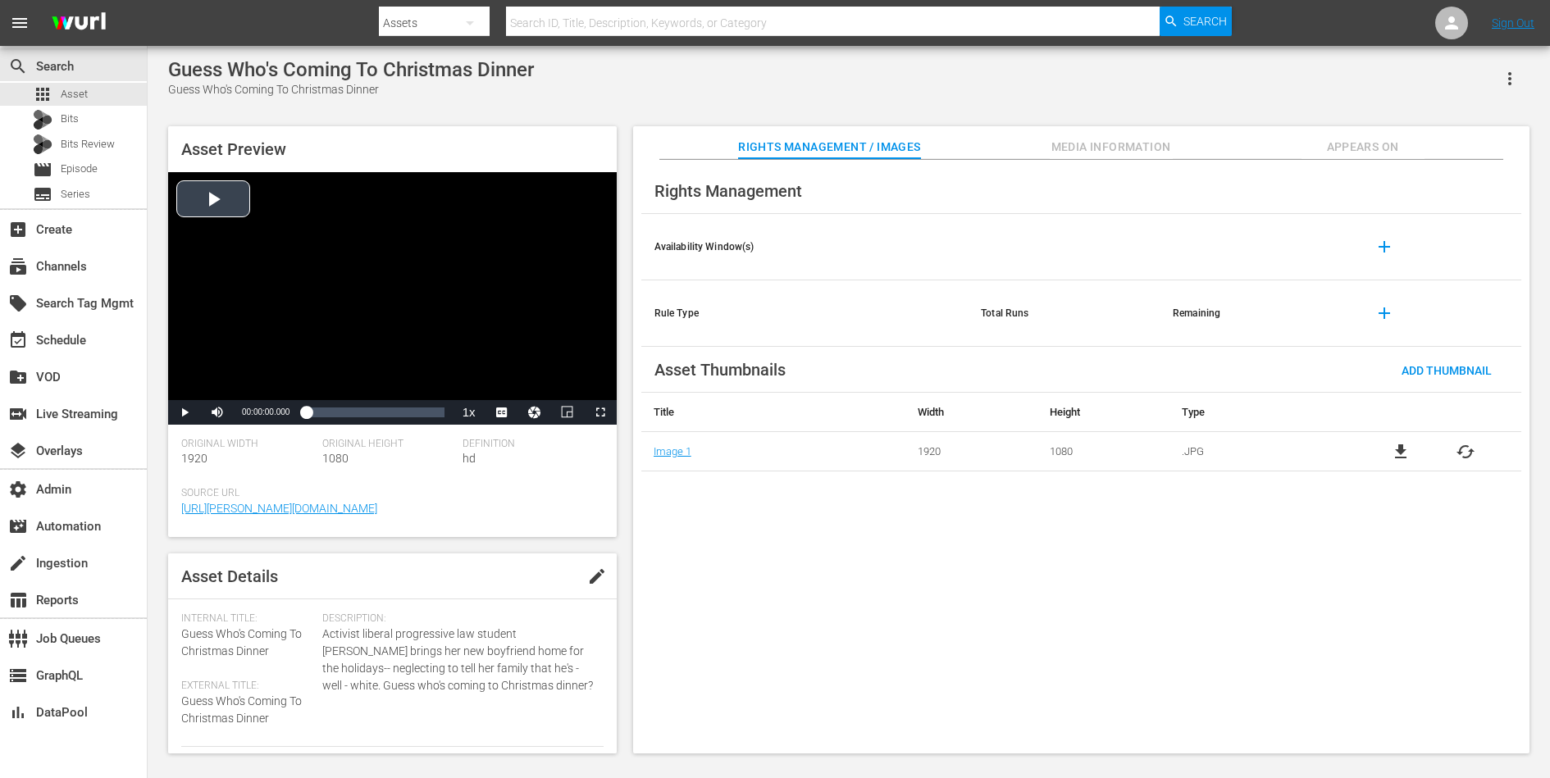
click at [412, 274] on div "Video Player" at bounding box center [392, 286] width 449 height 228
click at [395, 417] on div "00:59:02.254" at bounding box center [395, 412] width 1 height 16
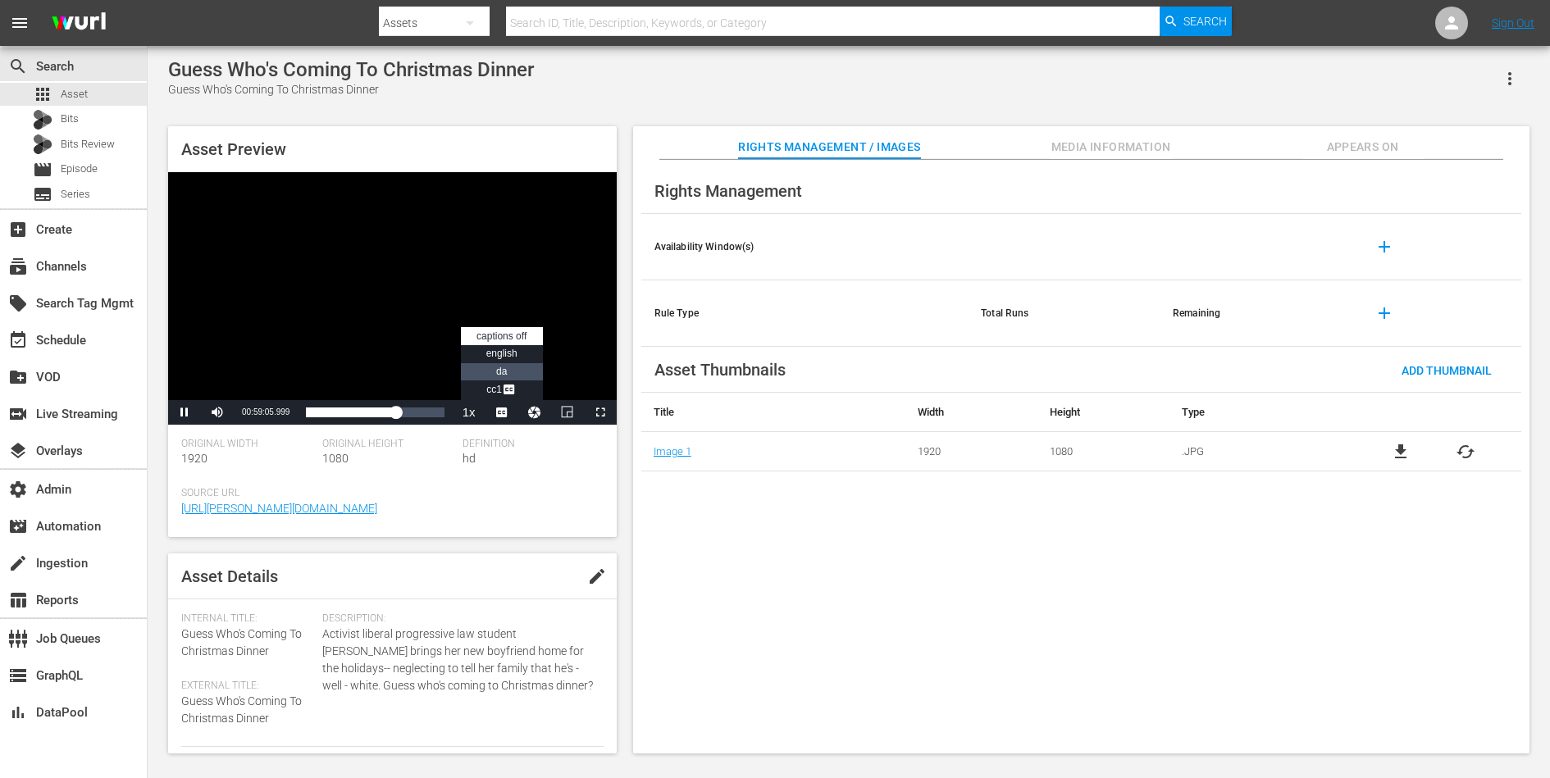
click at [499, 367] on span "DA" at bounding box center [501, 371] width 11 height 11
click at [185, 412] on span "Video Player" at bounding box center [185, 412] width 0 height 0
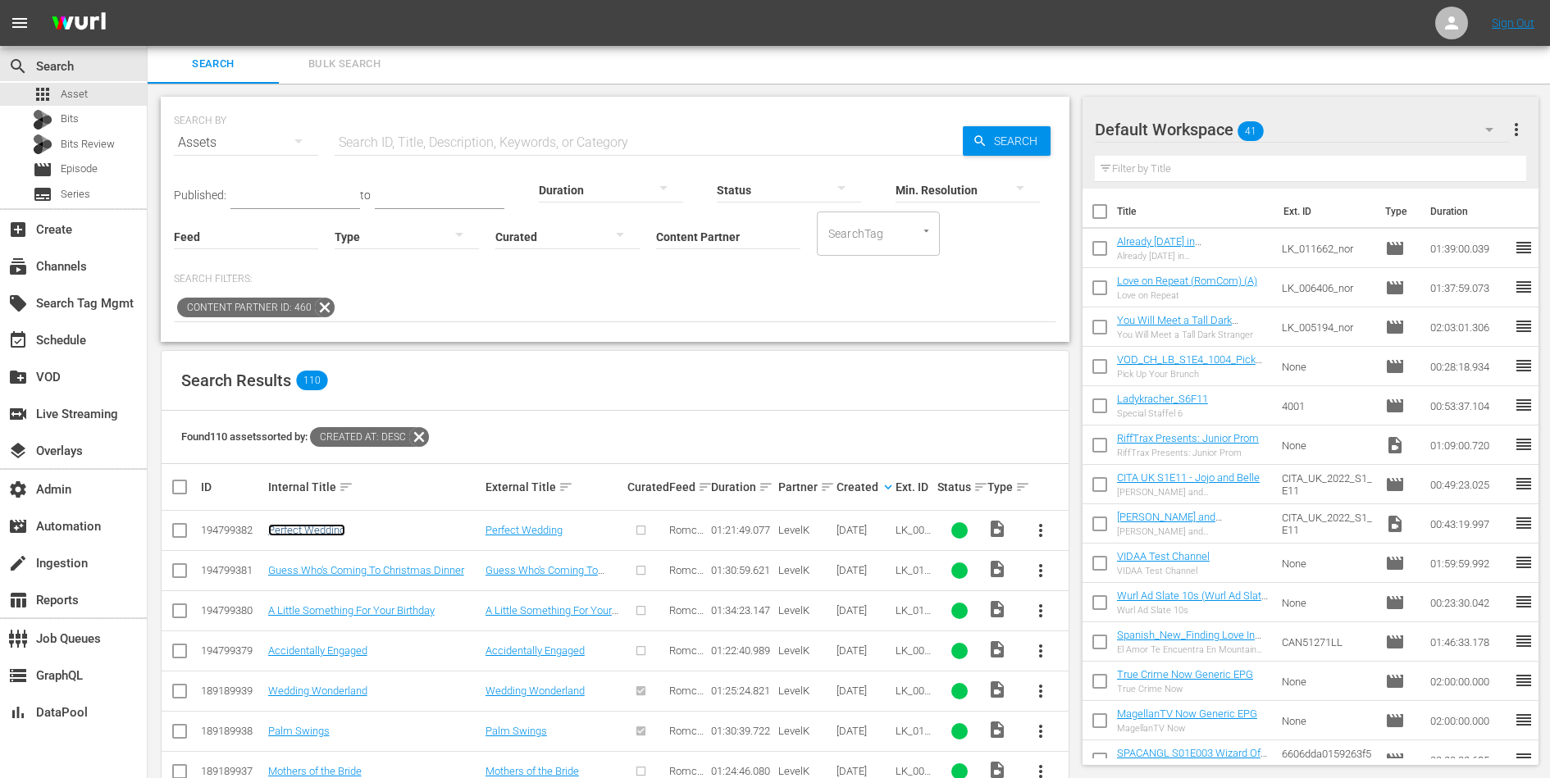
click at [327, 526] on link "Perfect Wedding" at bounding box center [306, 530] width 77 height 12
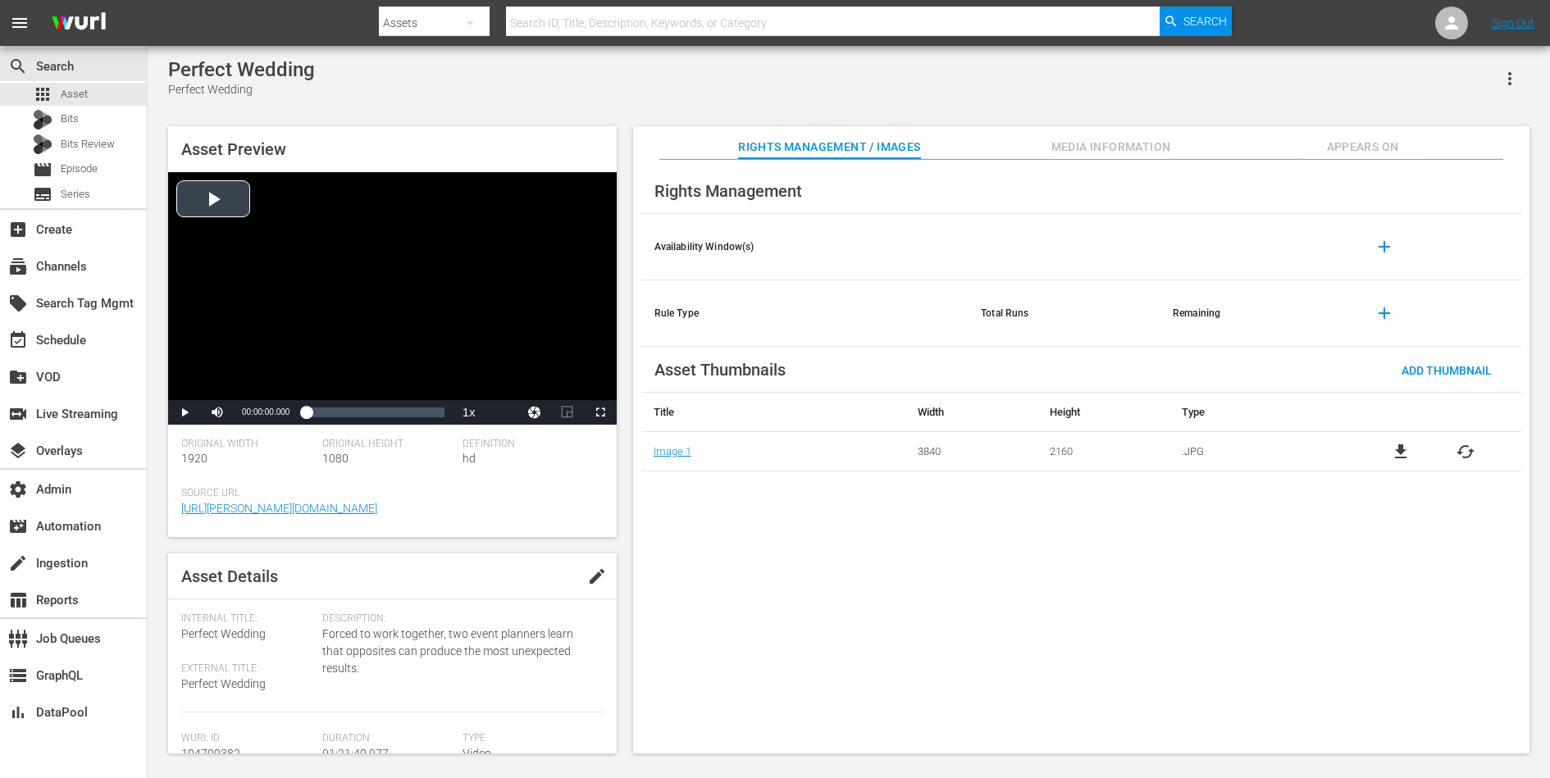
click at [308, 243] on div "Video Player" at bounding box center [392, 286] width 449 height 228
click at [361, 418] on div "00:32:37.786" at bounding box center [361, 412] width 1 height 16
click at [185, 412] on span "Video Player" at bounding box center [185, 412] width 0 height 0
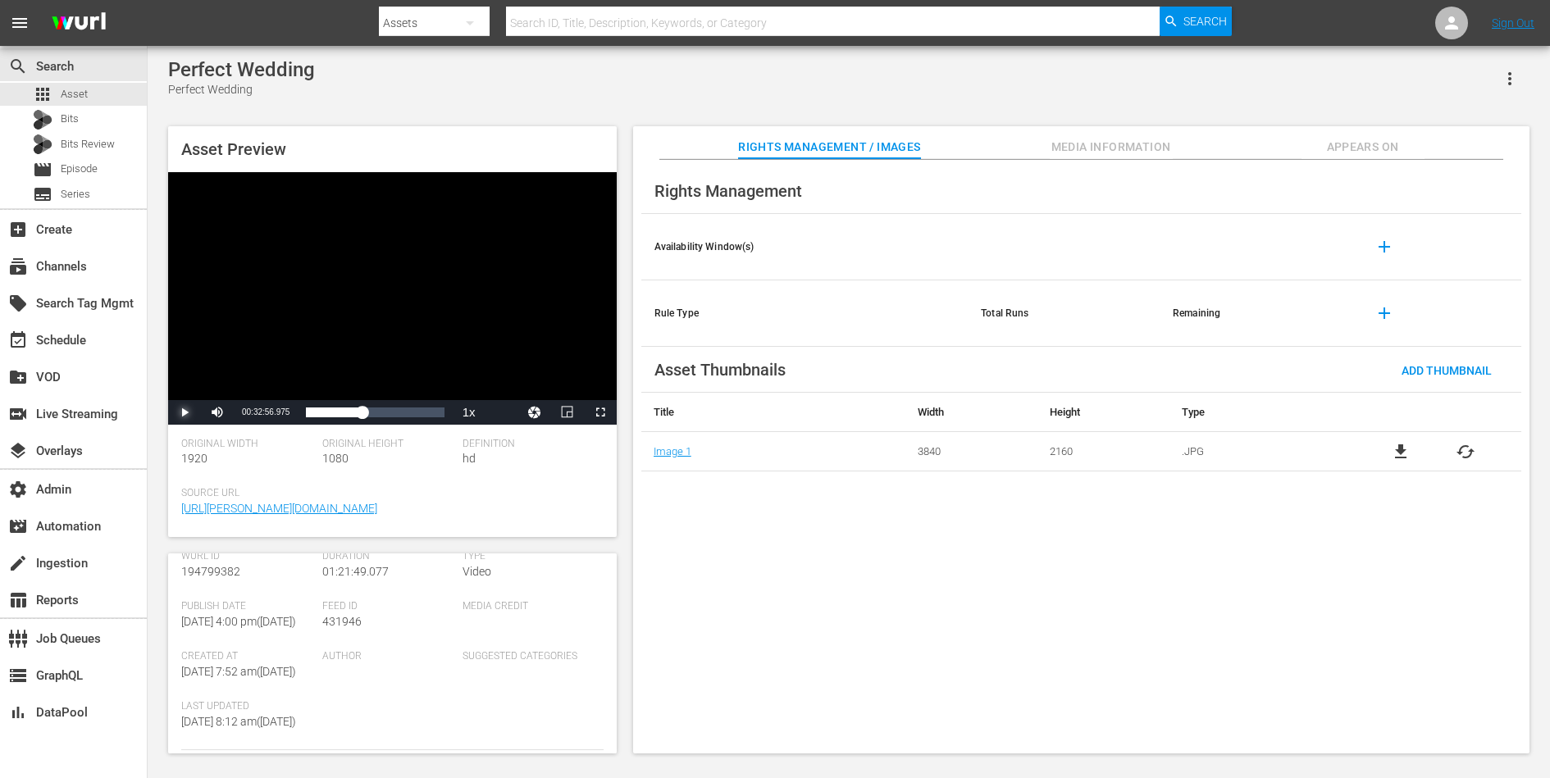
scroll to position [222, 0]
click at [1134, 139] on span "Media Information" at bounding box center [1111, 147] width 123 height 21
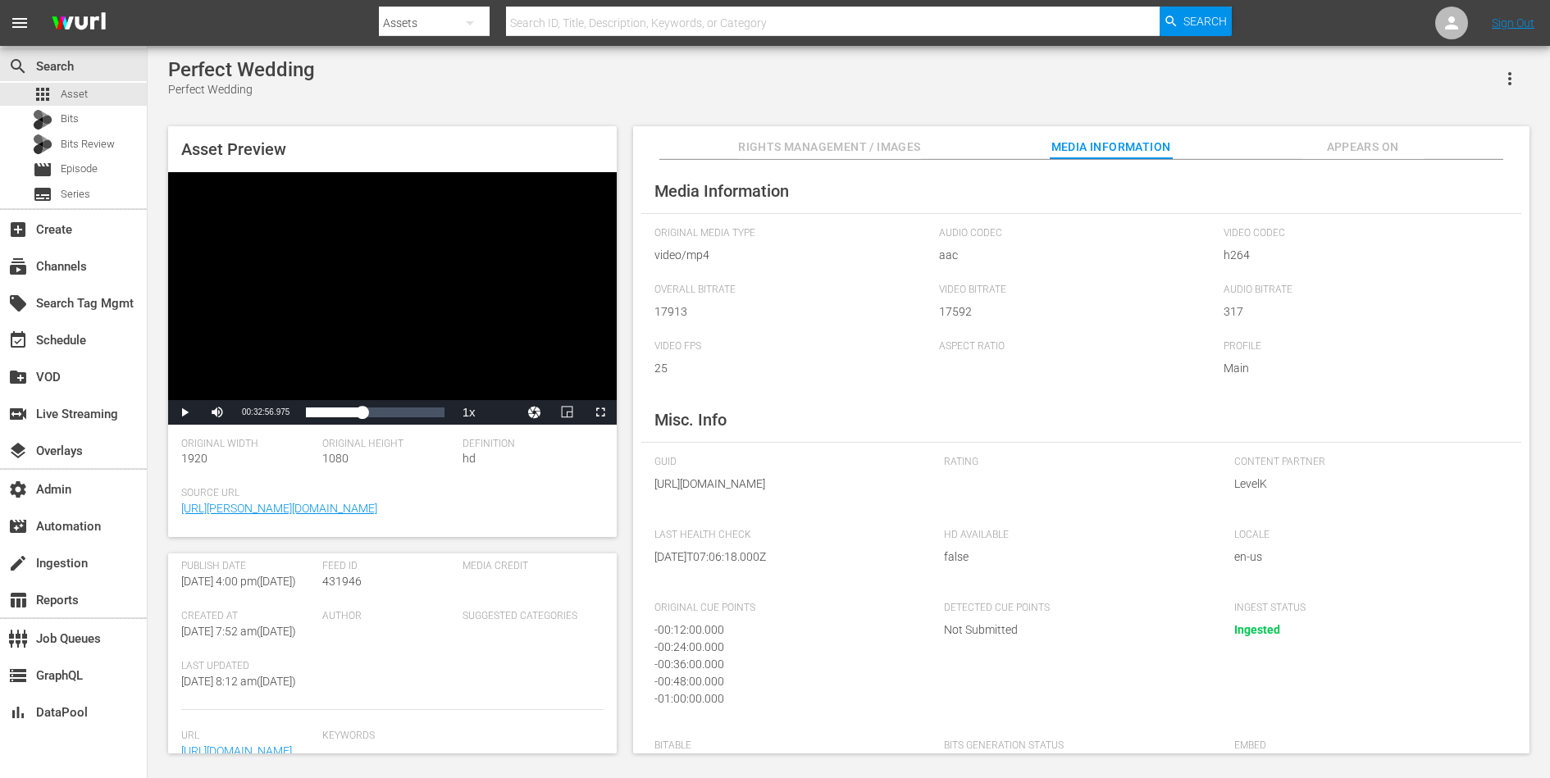
click at [1356, 160] on div "Media Information Original Media Type video/mp4 Audio Codec aac Video Codec h26…" at bounding box center [1081, 457] width 896 height 595
click at [1356, 157] on span "Appears On" at bounding box center [1362, 147] width 123 height 21
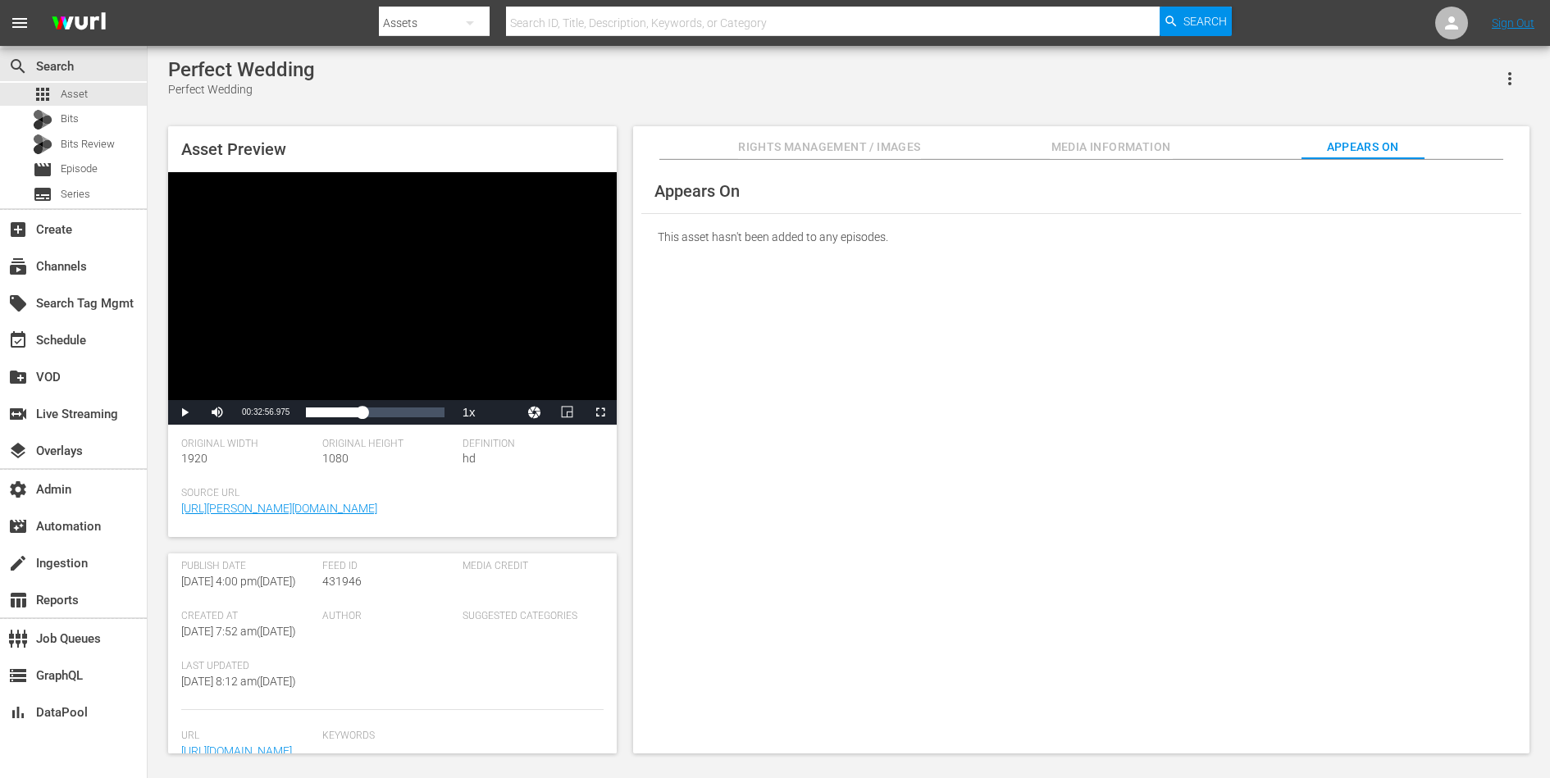
click at [1119, 140] on span "Media Information" at bounding box center [1111, 147] width 123 height 21
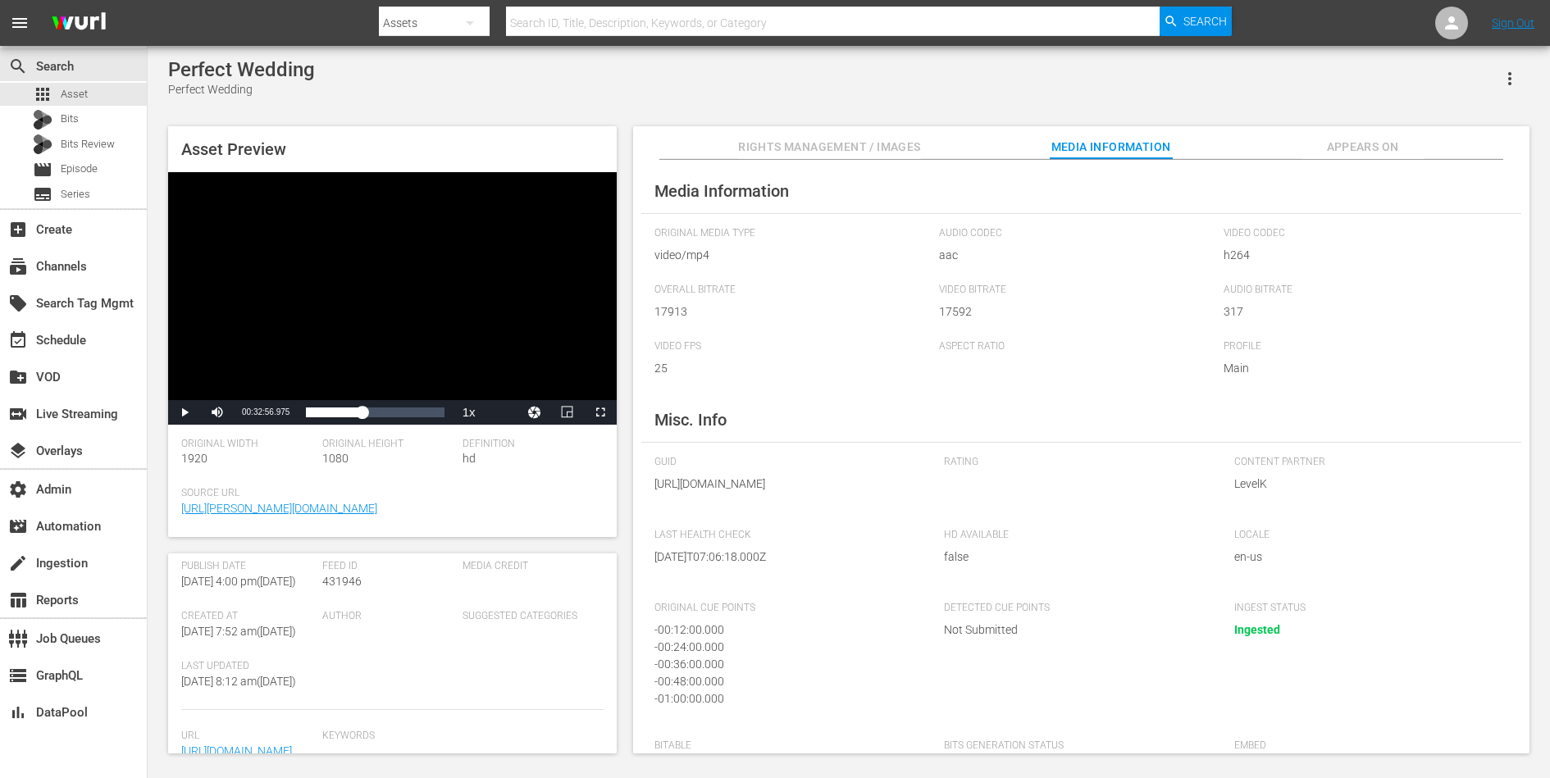
click at [861, 158] on button "Rights Management / Images" at bounding box center [829, 142] width 182 height 33
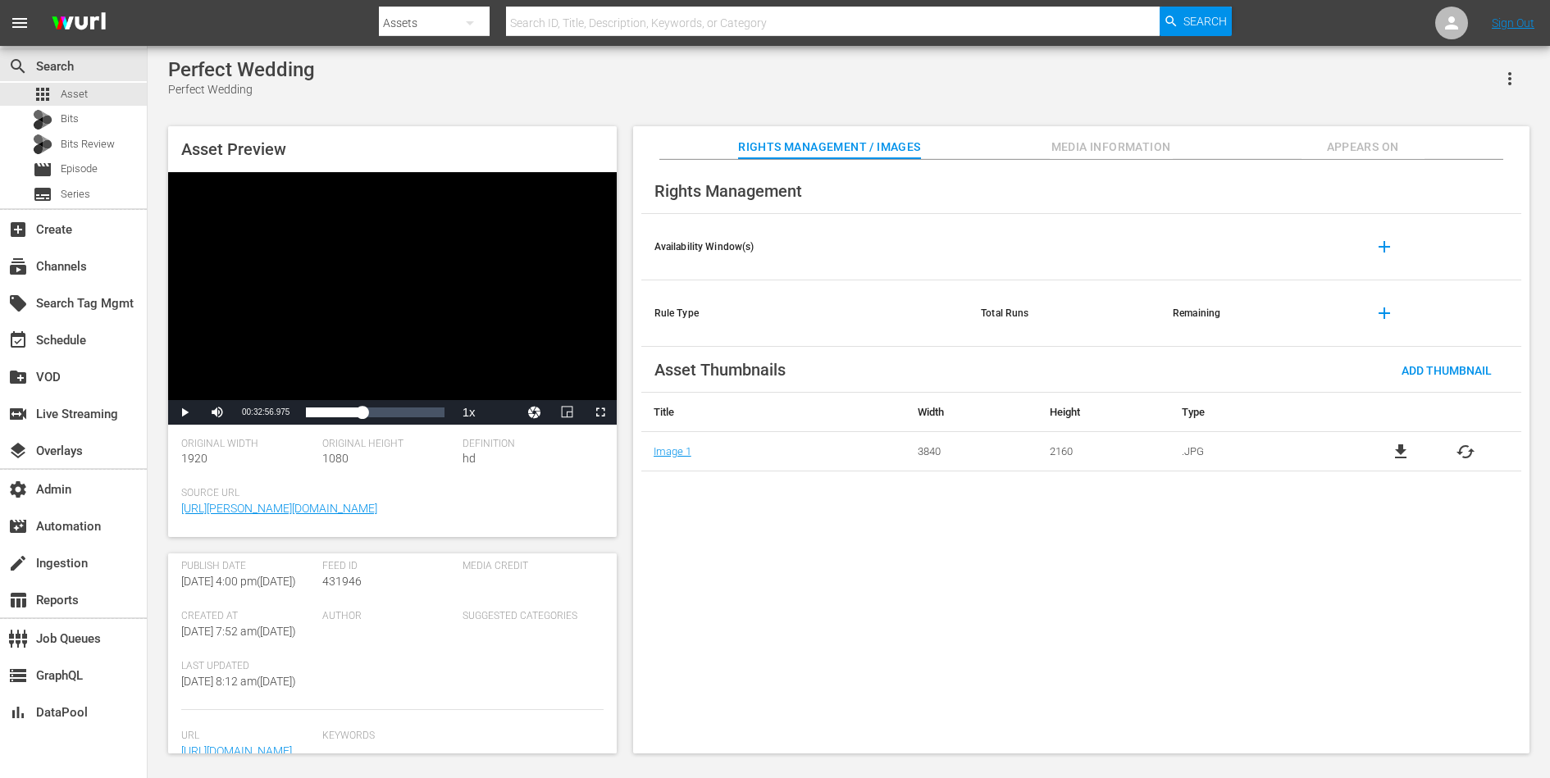
scroll to position [2, 0]
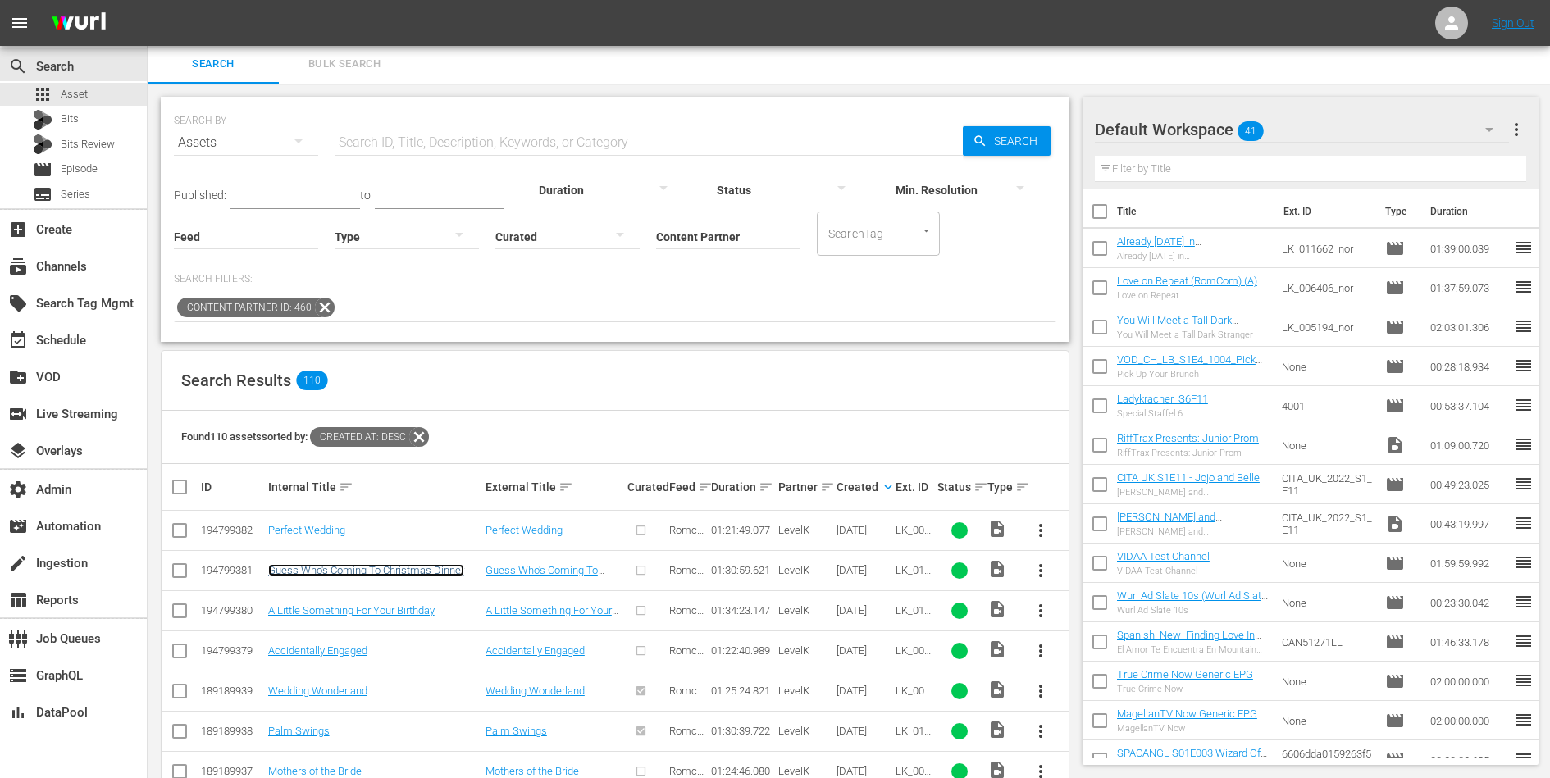
click at [317, 570] on link "Guess Who's Coming To Christmas Dinner" at bounding box center [366, 570] width 196 height 12
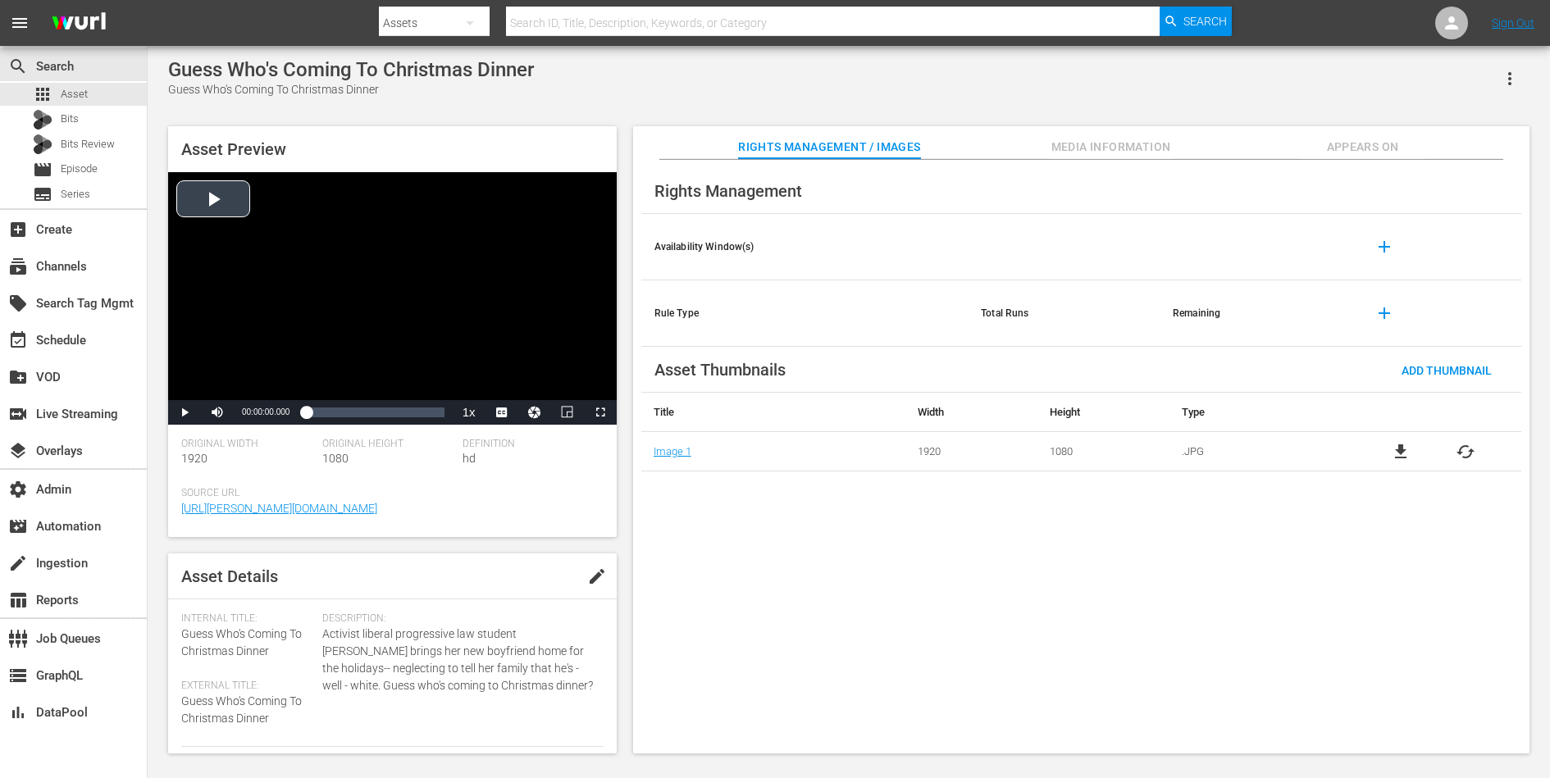
click at [397, 271] on div "Video Player" at bounding box center [392, 286] width 449 height 228
click at [380, 409] on div "Loaded : 0.55% 00:49:17.294 00:00:00.936" at bounding box center [375, 412] width 138 height 16
click at [414, 409] on div "Loaded : 54.78% 01:11:29.702 00:49:18.816" at bounding box center [375, 412] width 138 height 16
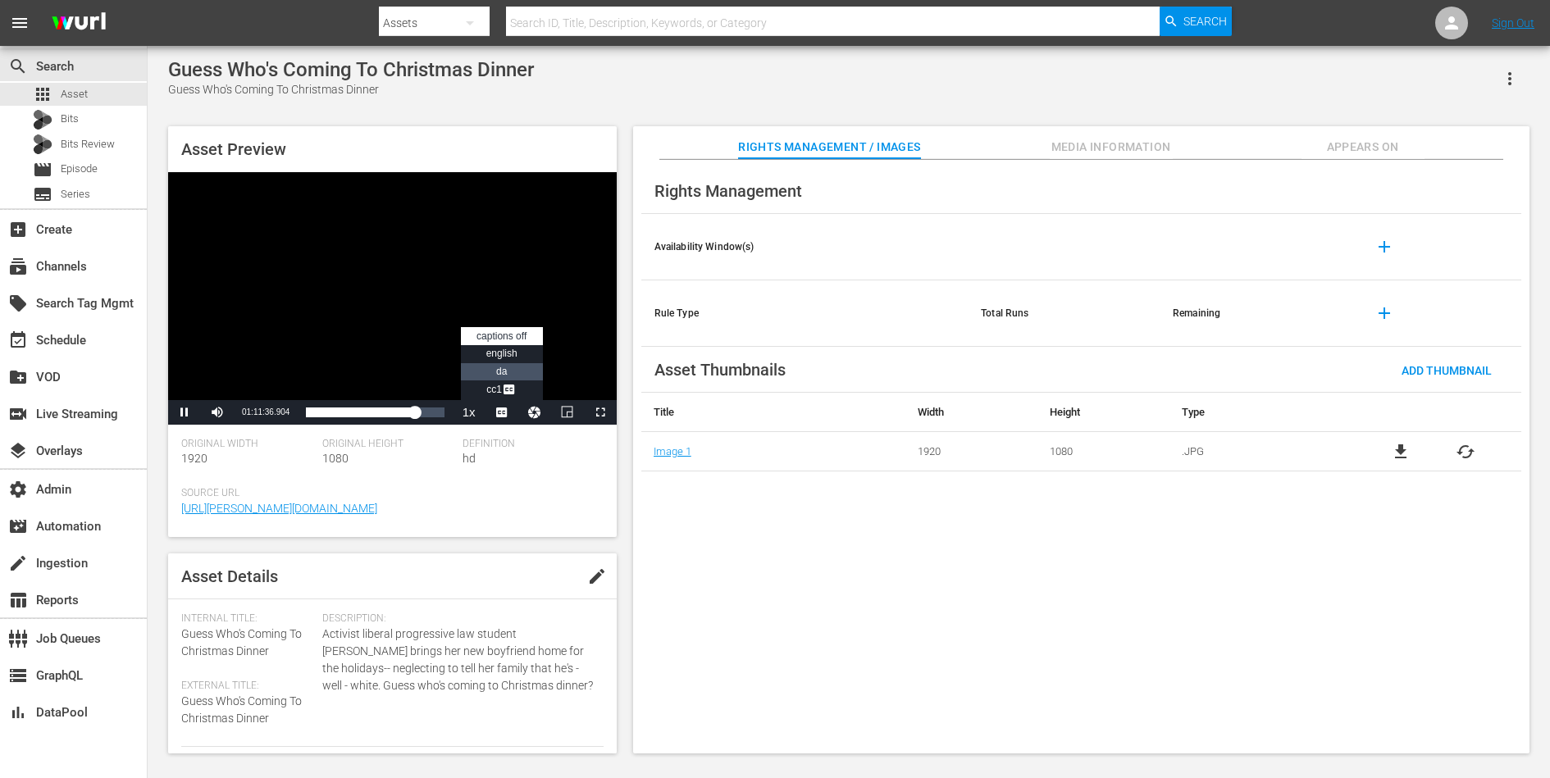
click at [523, 376] on li "DA" at bounding box center [502, 372] width 82 height 18
click at [504, 394] on span "Video Player" at bounding box center [509, 391] width 15 height 16
click at [185, 412] on span "Video Player" at bounding box center [185, 412] width 0 height 0
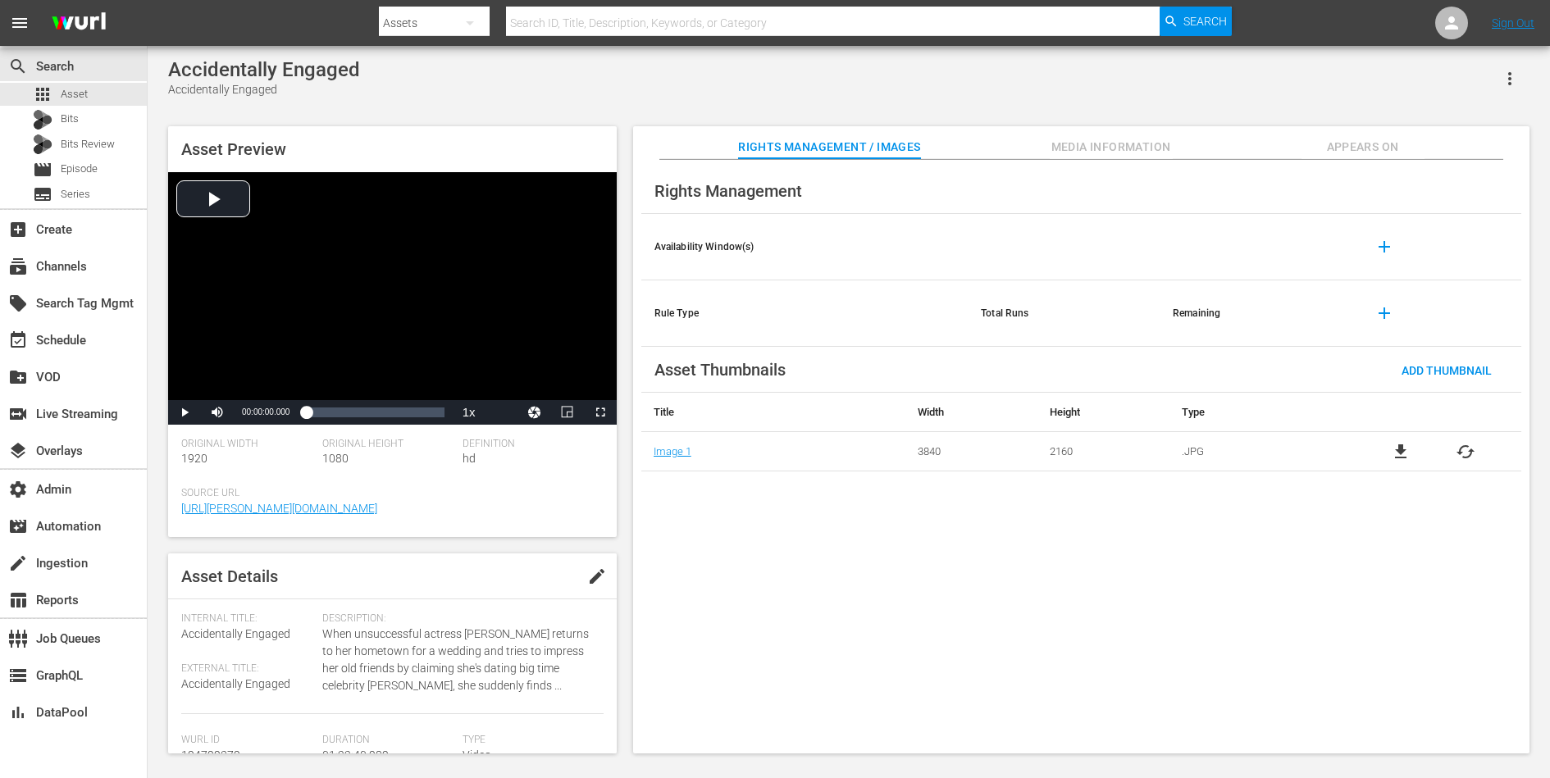
click at [1363, 148] on span "Appears On" at bounding box center [1362, 147] width 123 height 21
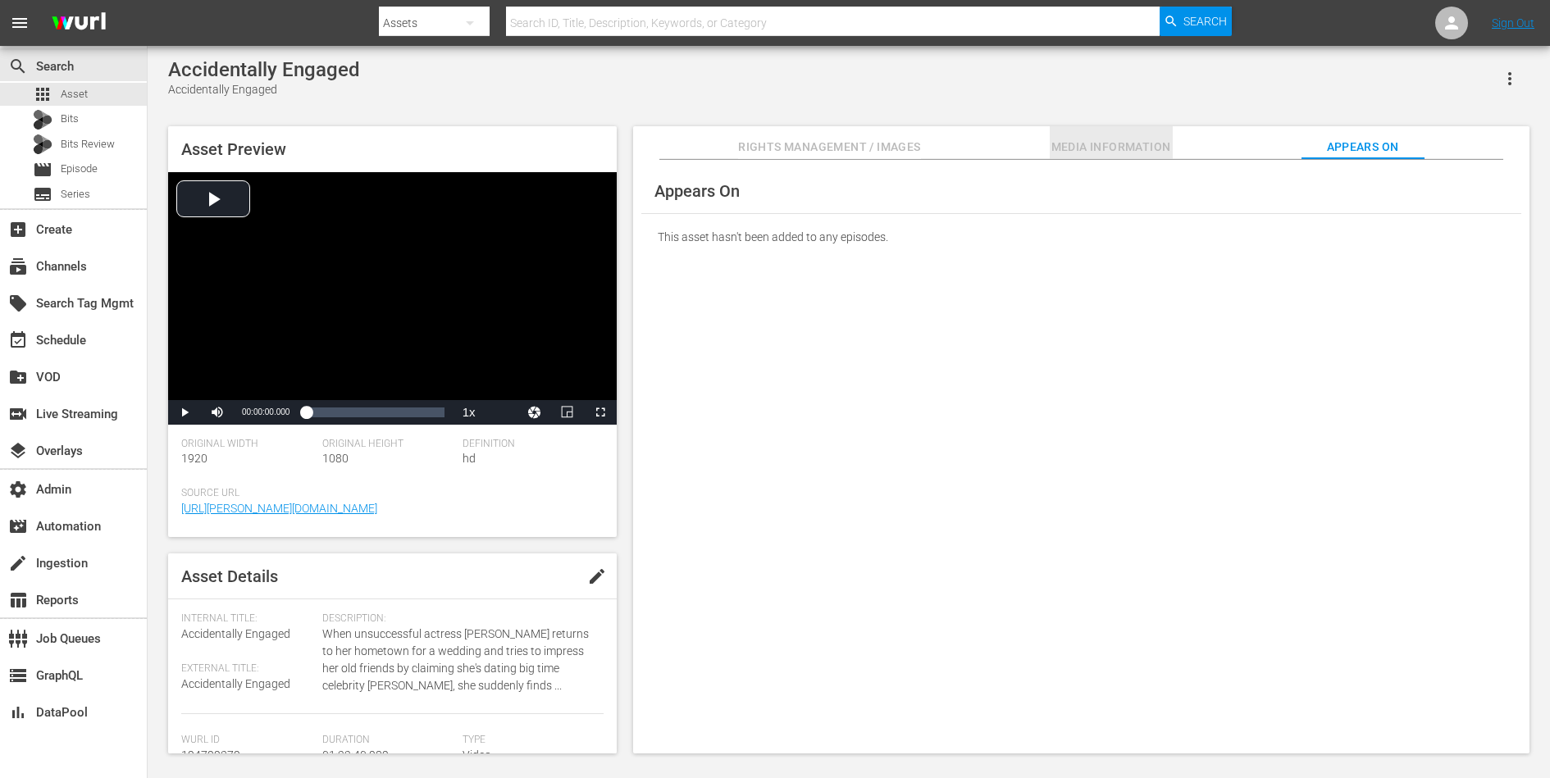
click at [1120, 140] on span "Media Information" at bounding box center [1111, 147] width 123 height 21
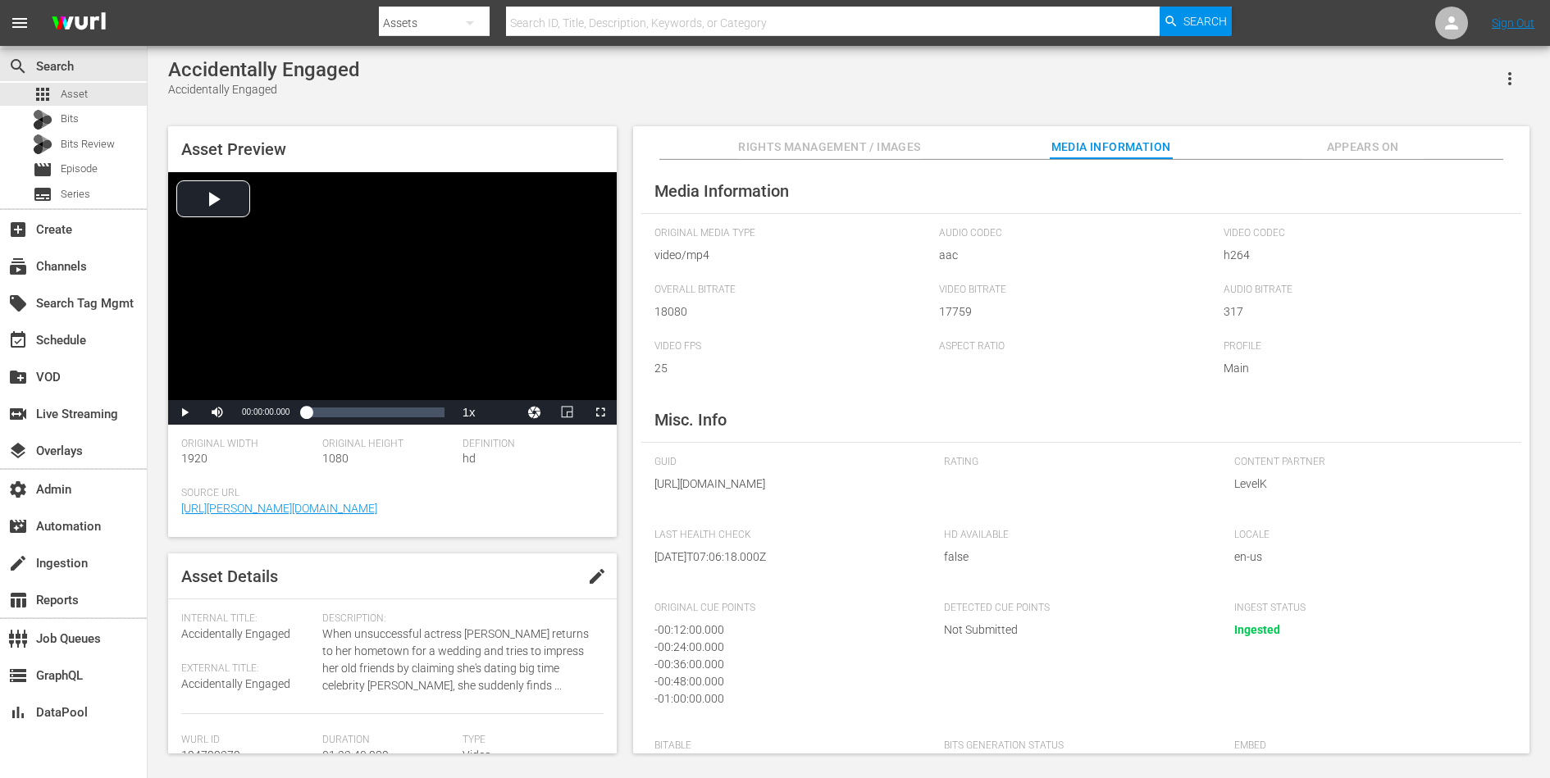
click at [394, 298] on div "Video Player" at bounding box center [392, 286] width 449 height 228
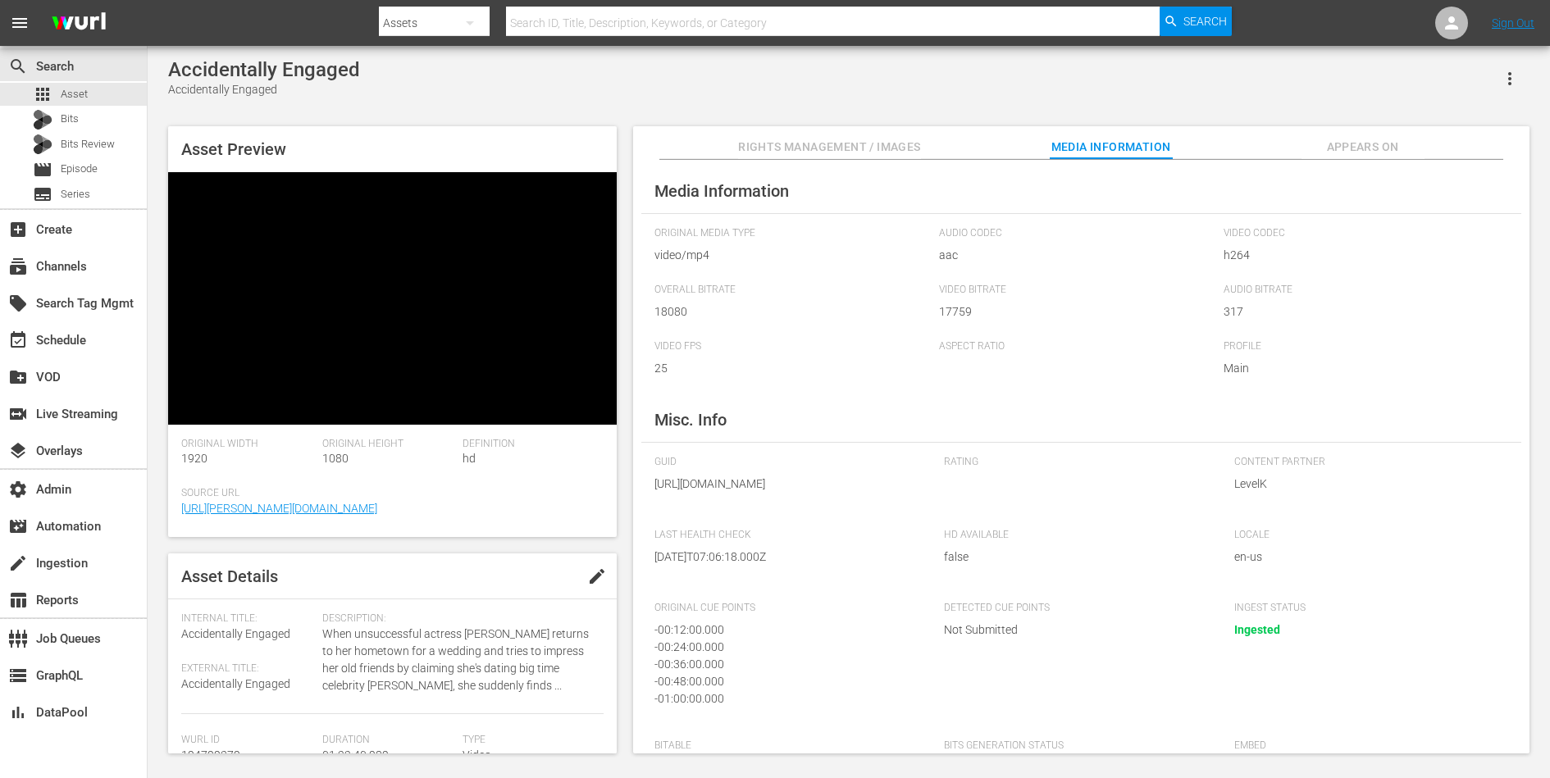
click at [434, 375] on div "Video Player" at bounding box center [392, 286] width 449 height 228
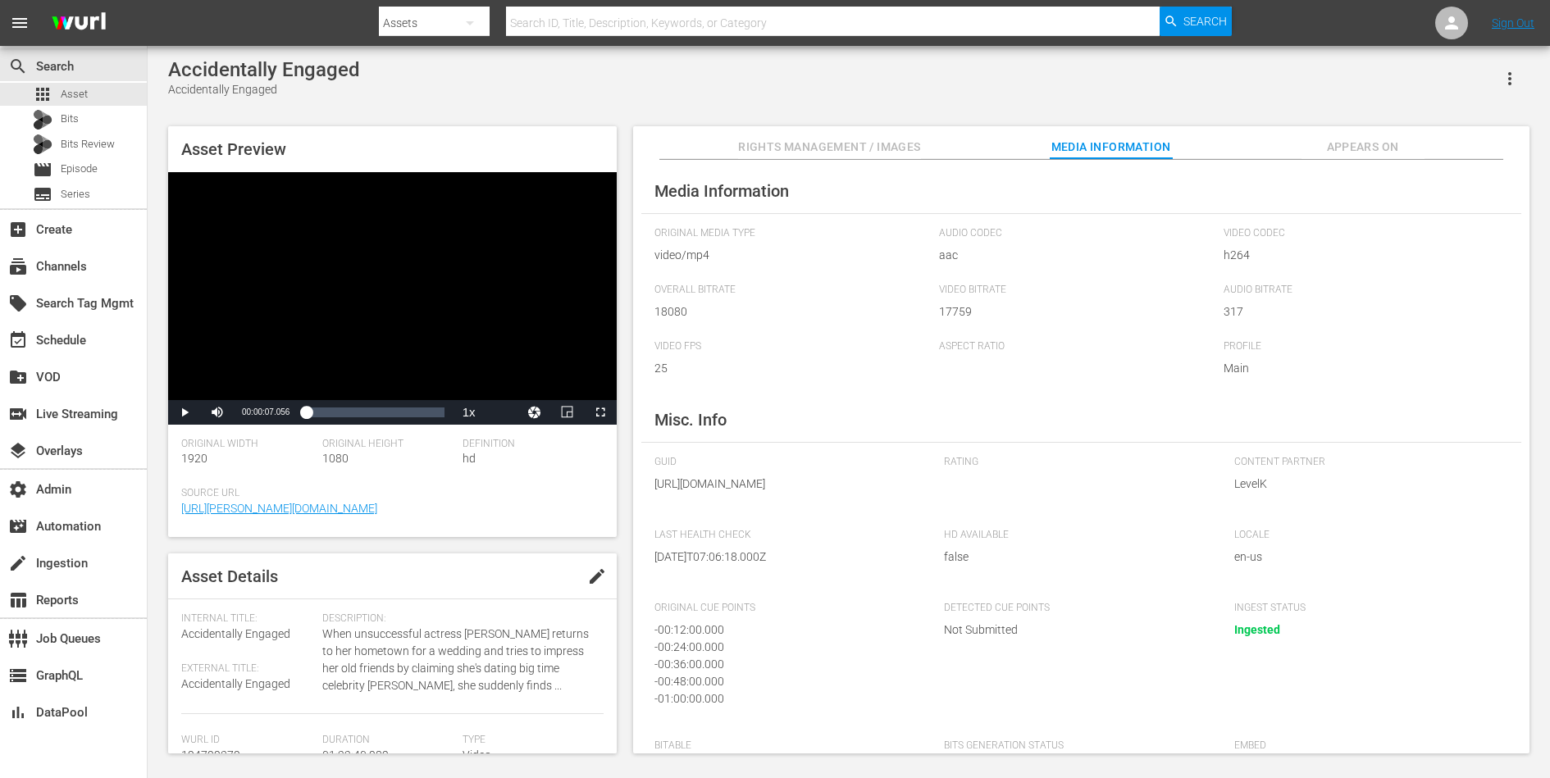
click at [394, 409] on div "Loaded : 0.96% 00:00:07.021" at bounding box center [375, 413] width 138 height 10
drag, startPoint x: 1363, startPoint y: 148, endPoint x: 185, endPoint y: 408, distance: 1206.7
click at [185, 412] on span "Video Player" at bounding box center [185, 412] width 0 height 0
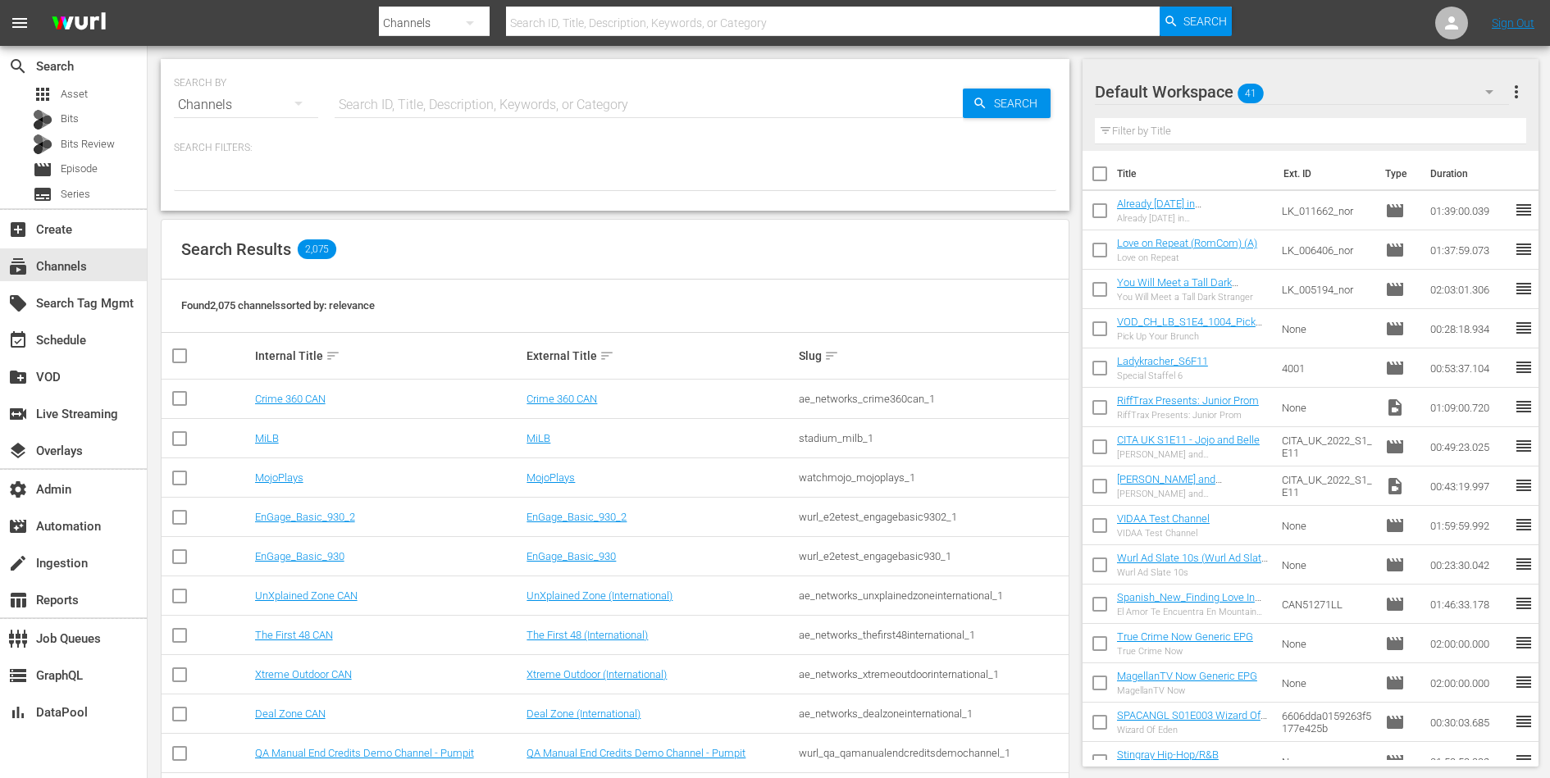
click at [643, 130] on div "SEARCH BY Search By Channels Search ID, Title, Description, Keywords, or Catego…" at bounding box center [615, 135] width 909 height 152
click at [627, 102] on input "text" at bounding box center [649, 104] width 628 height 39
type input "cine natale"
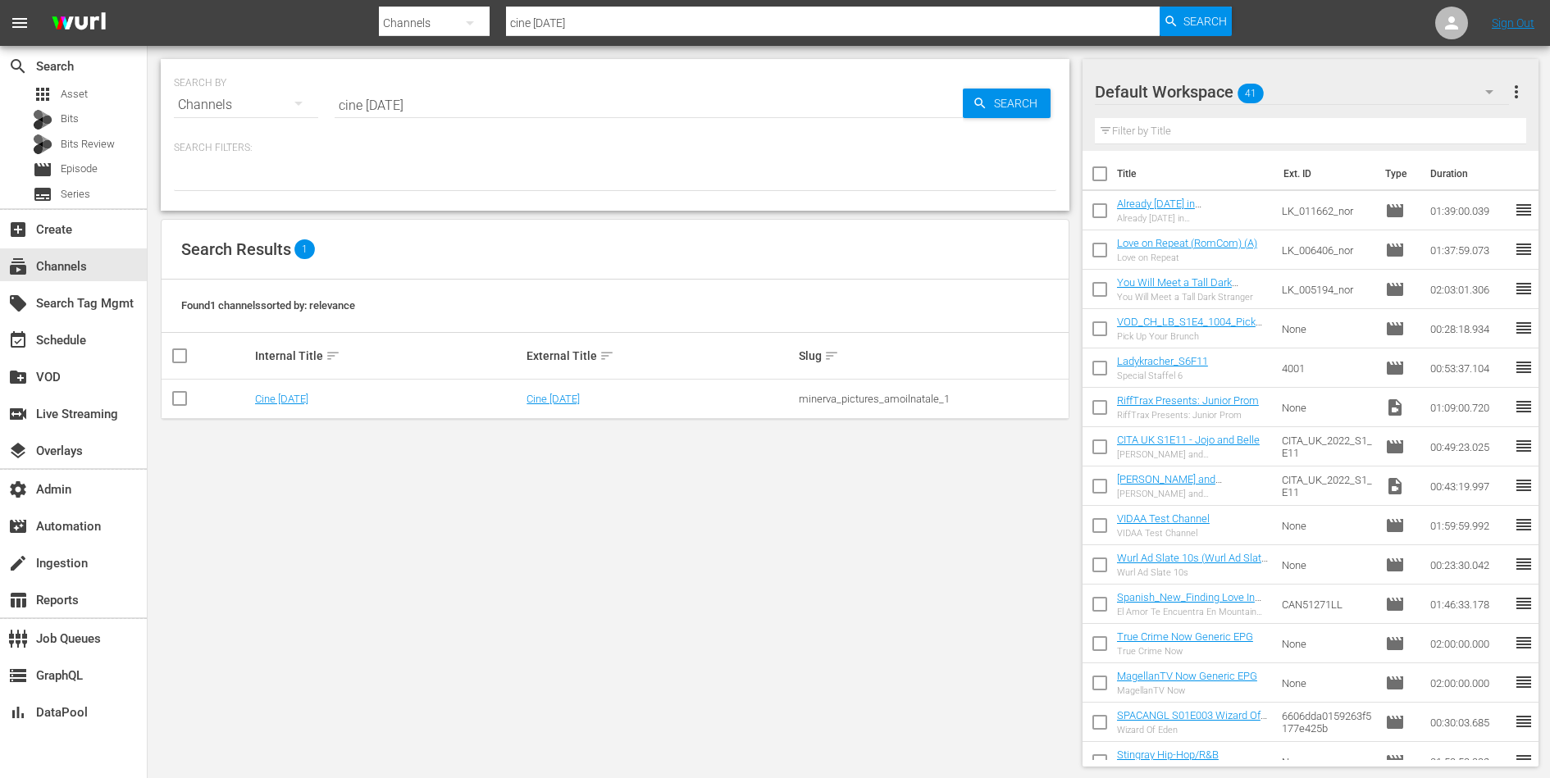
click at [833, 404] on td "minerva_pictures_amoilnatale_1" at bounding box center [932, 399] width 272 height 39
click at [839, 396] on div "minerva_pictures_amoilnatale_1" at bounding box center [932, 399] width 267 height 12
copy div "minerva_pictures_amoilnatale_1"
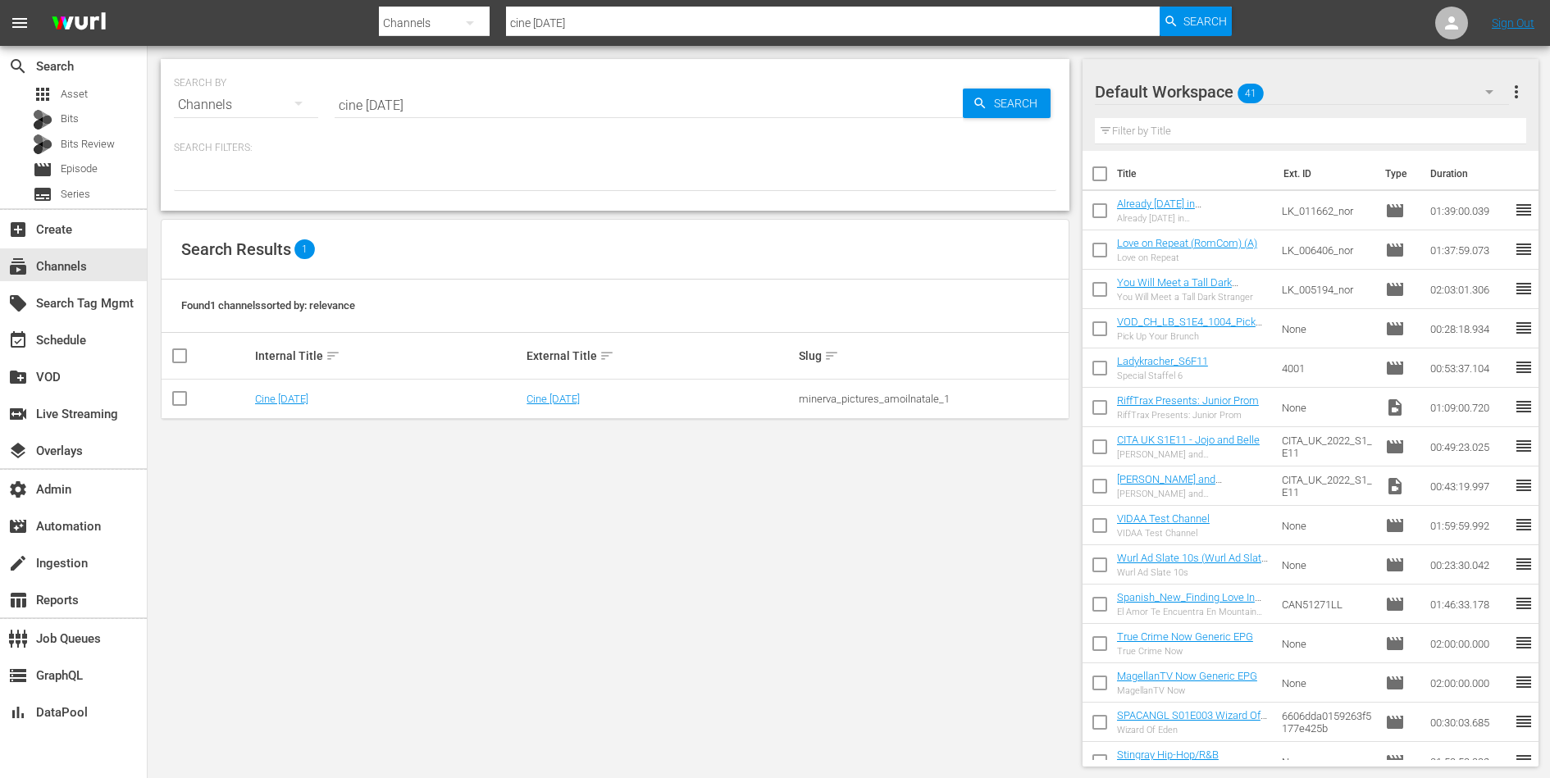
click at [288, 388] on td "Cine Natale" at bounding box center [389, 399] width 272 height 39
click at [288, 397] on link "Cine Natale" at bounding box center [281, 399] width 53 height 12
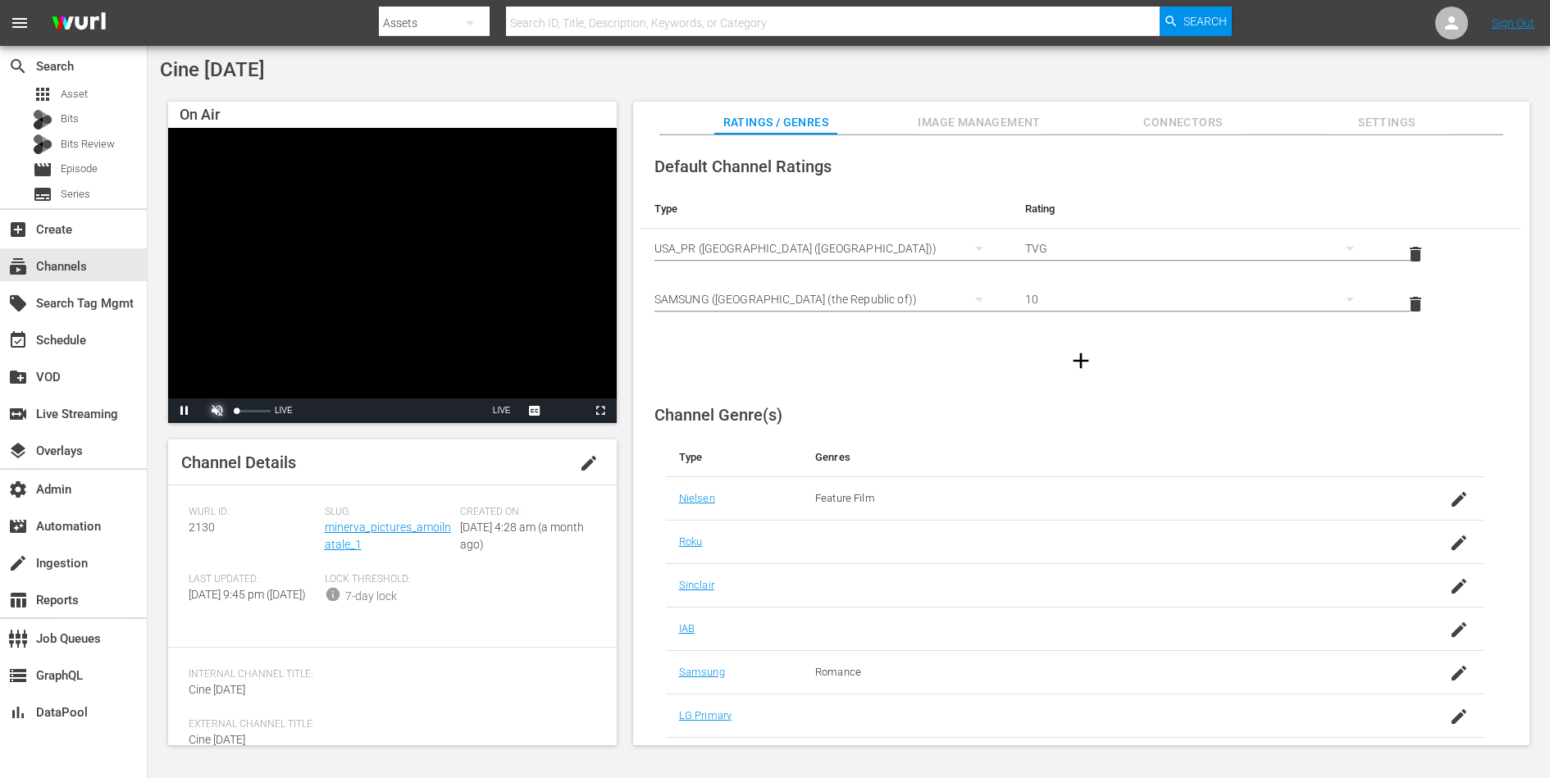
click at [217, 411] on span "Video Player" at bounding box center [217, 411] width 0 height 0
click at [528, 391] on span "English Captions" at bounding box center [535, 387] width 46 height 11
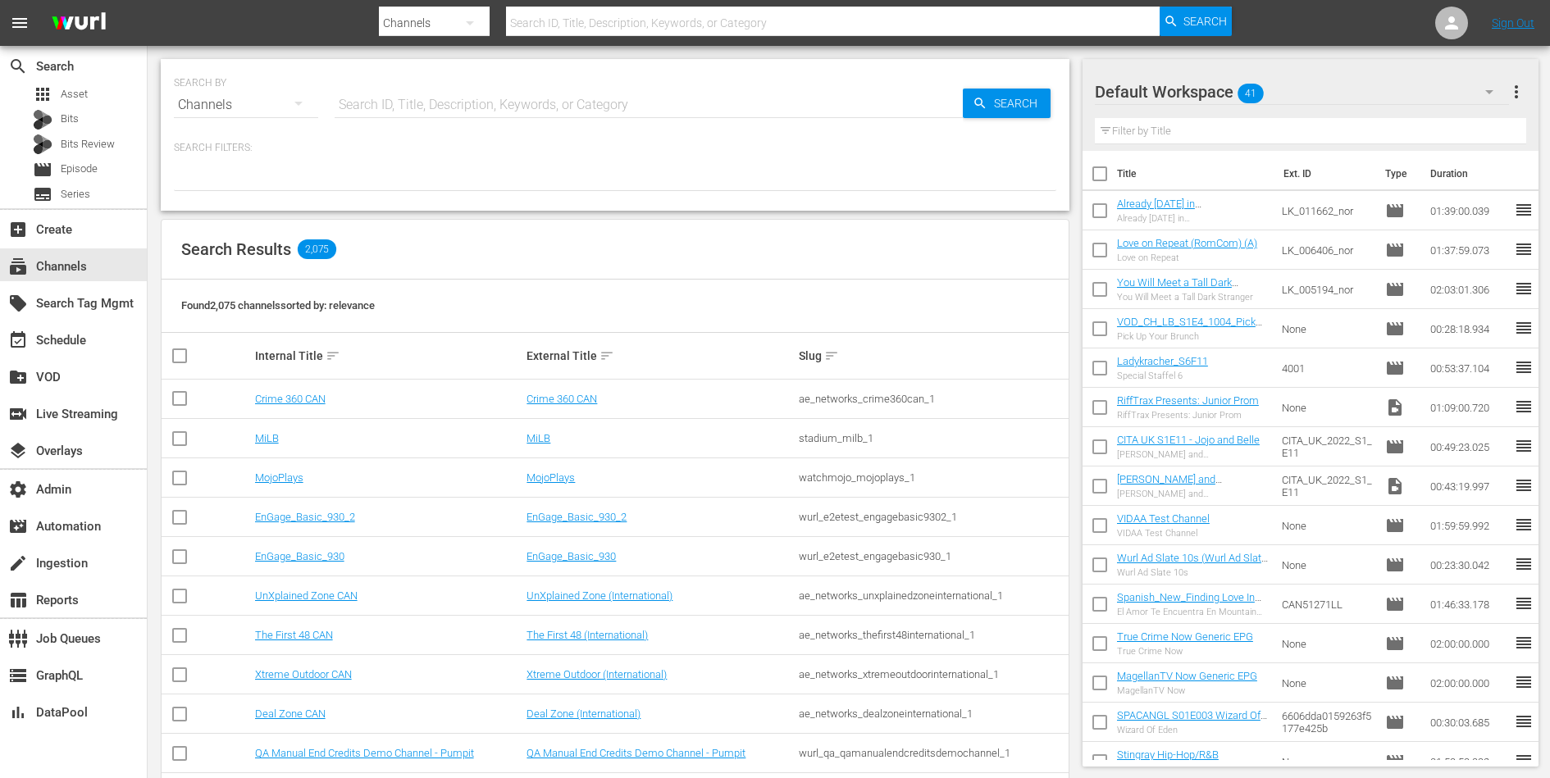
click at [567, 110] on input "text" at bounding box center [649, 104] width 628 height 39
type input "zee tv hd"
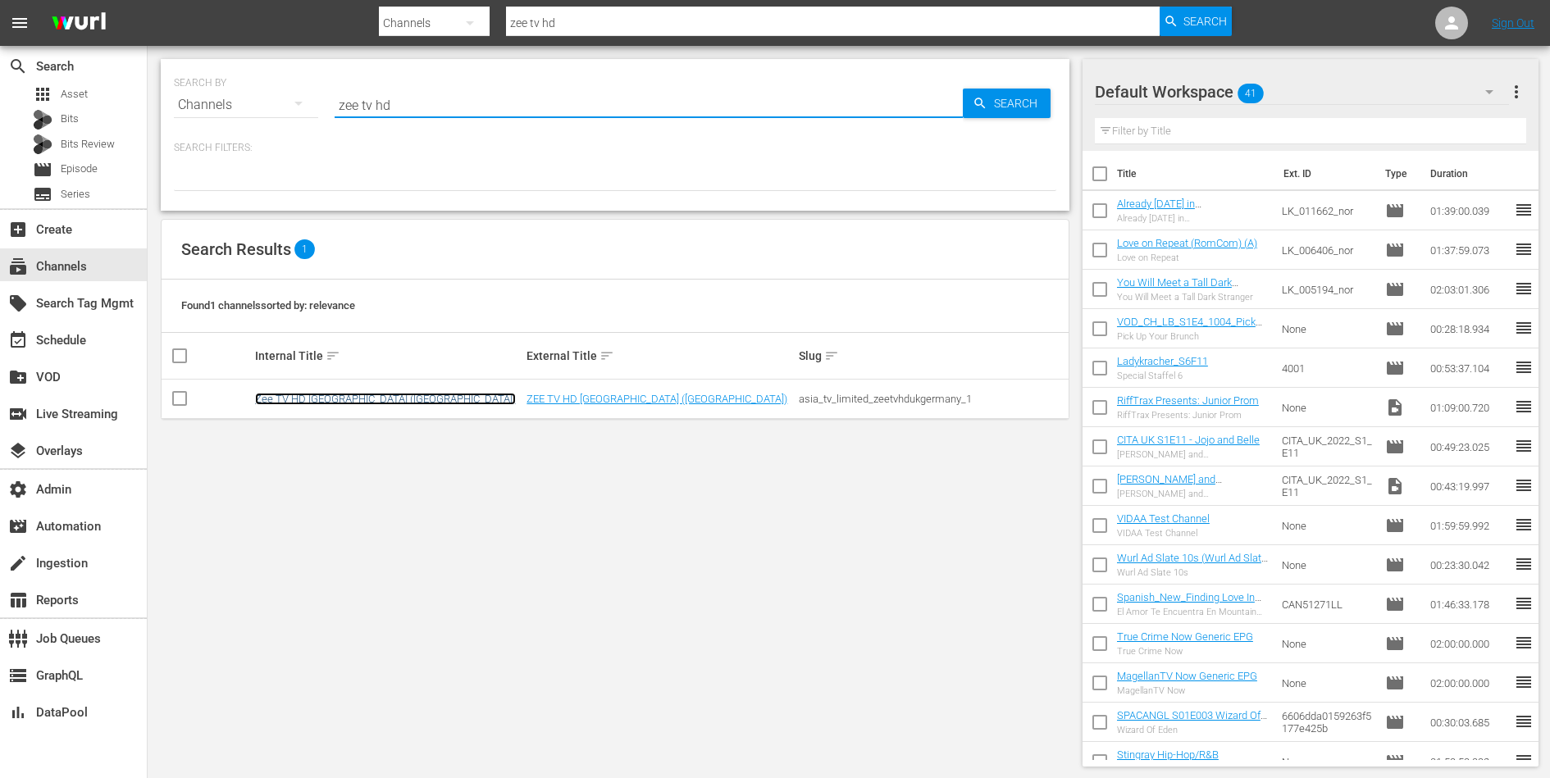
click at [325, 398] on link "Zee TV HD [GEOGRAPHIC_DATA] ([GEOGRAPHIC_DATA])" at bounding box center [385, 399] width 261 height 12
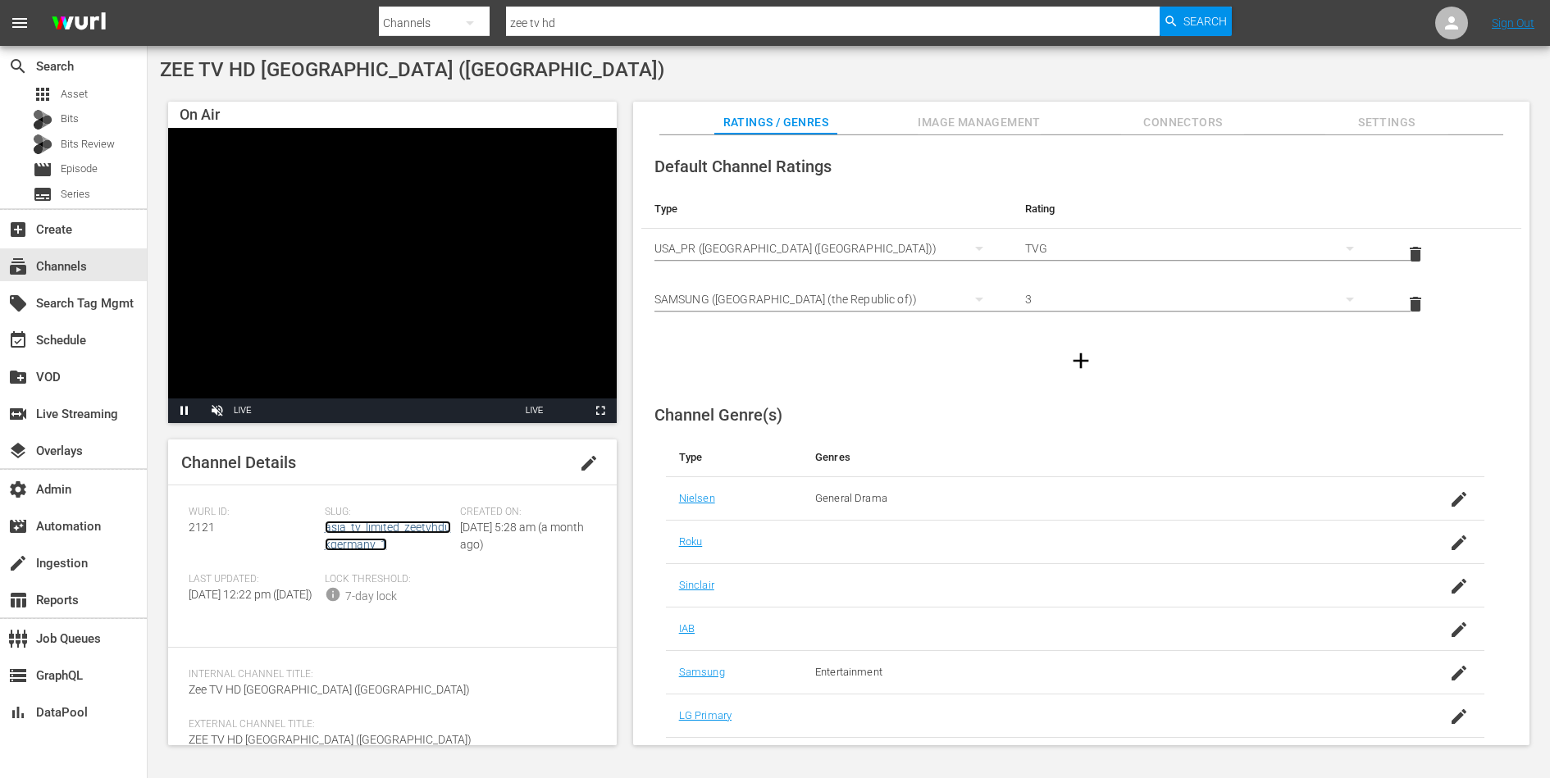
click at [353, 532] on link "asia_tv_limited_zeetvhdukgermany_1" at bounding box center [388, 536] width 126 height 30
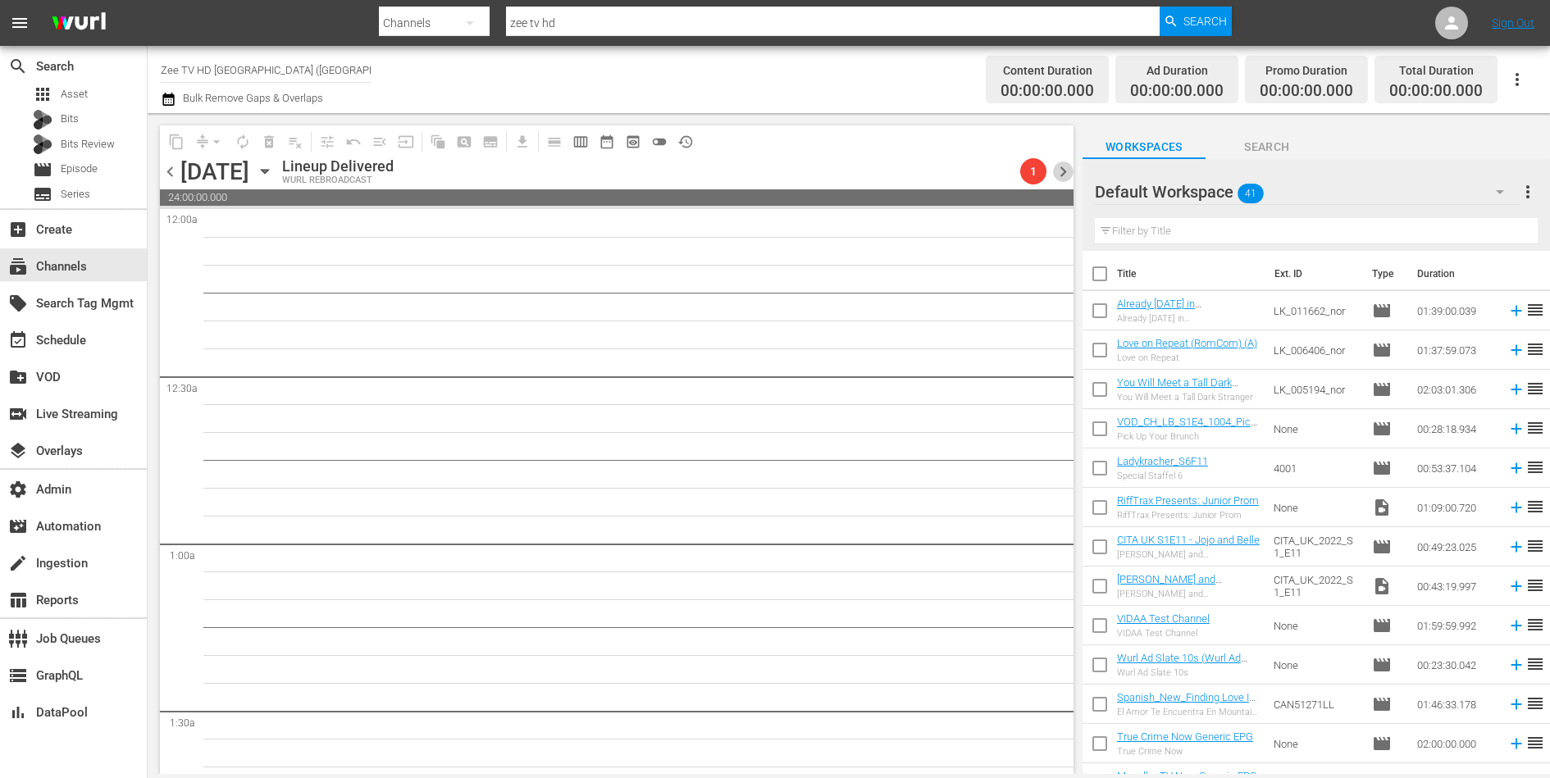
click at [1066, 171] on span "chevron_right" at bounding box center [1063, 172] width 21 height 21
click at [171, 173] on span "chevron_left" at bounding box center [170, 172] width 21 height 21
drag, startPoint x: 510, startPoint y: 175, endPoint x: 510, endPoint y: 166, distance: 9.0
click at [394, 166] on div "Lineup Delivered [PERSON_NAME] REBROADCAST" at bounding box center [338, 171] width 112 height 28
click at [394, 166] on div "Lineup Delivered" at bounding box center [338, 166] width 112 height 18
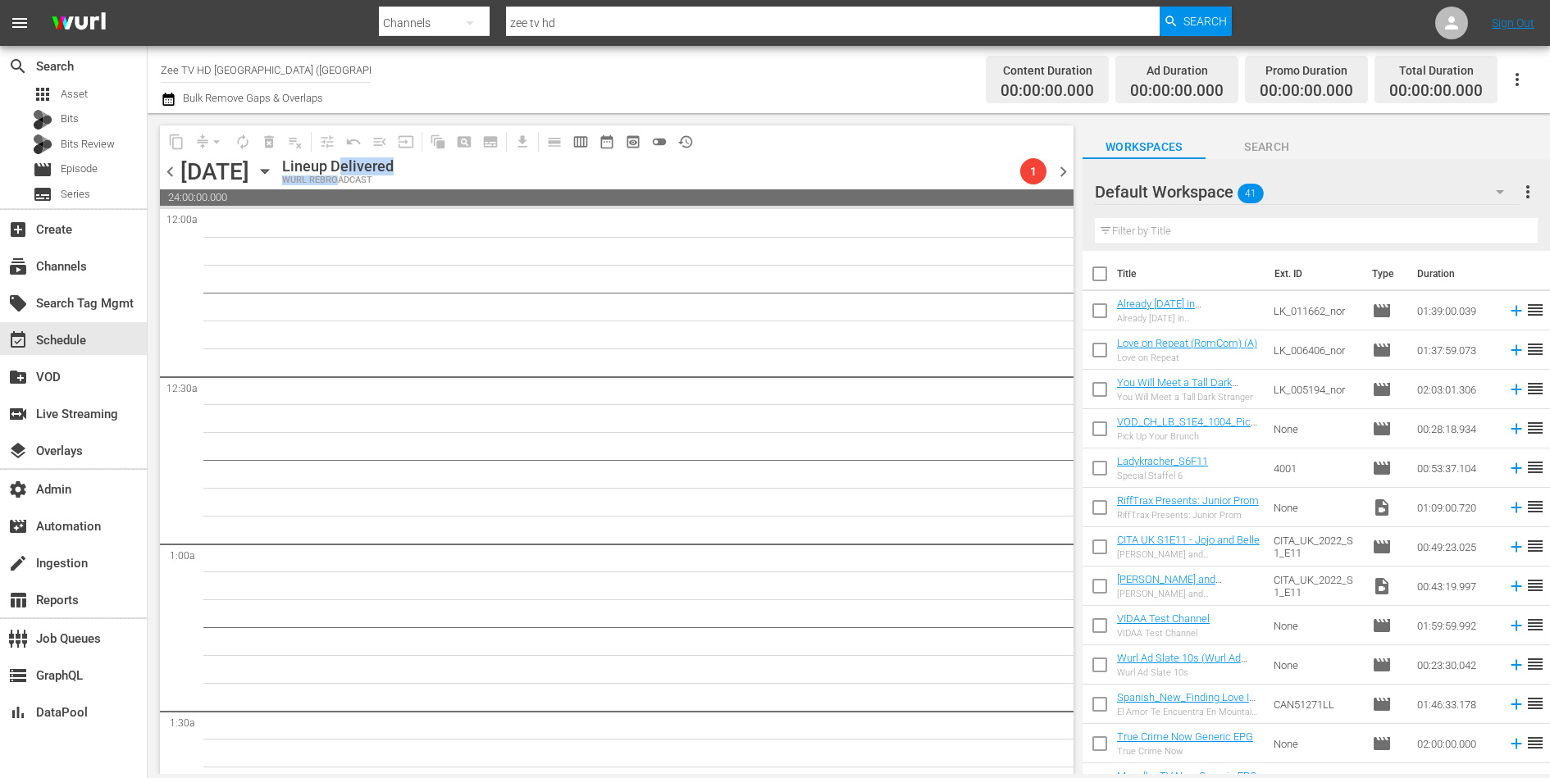
drag, startPoint x: 497, startPoint y: 169, endPoint x: 494, endPoint y: 178, distance: 9.3
click at [394, 178] on div "Lineup Delivered [PERSON_NAME] REBROADCAST" at bounding box center [338, 171] width 112 height 28
click at [394, 178] on div "WURL REBROADCAST" at bounding box center [338, 180] width 112 height 11
click at [1066, 173] on span "chevron_right" at bounding box center [1063, 172] width 21 height 21
click at [1059, 171] on span "chevron_right" at bounding box center [1063, 172] width 21 height 21
